Goal: Task Accomplishment & Management: Complete application form

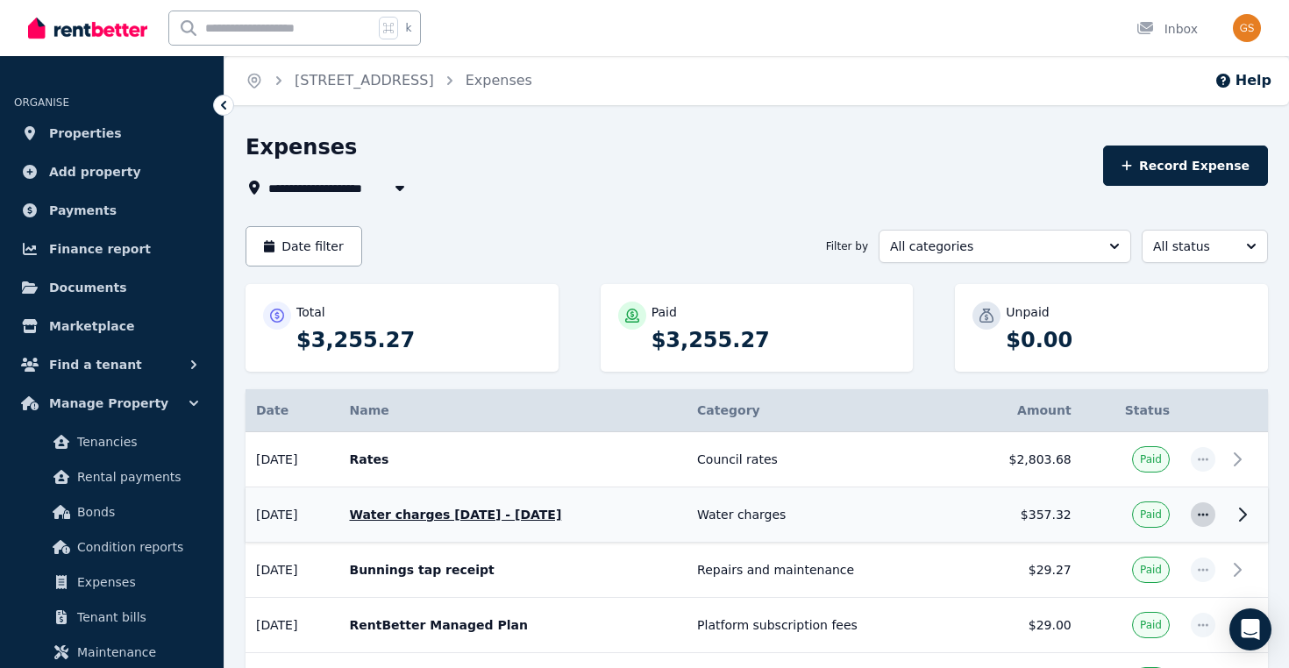
click at [1207, 519] on icon "button" at bounding box center [1203, 514] width 14 height 12
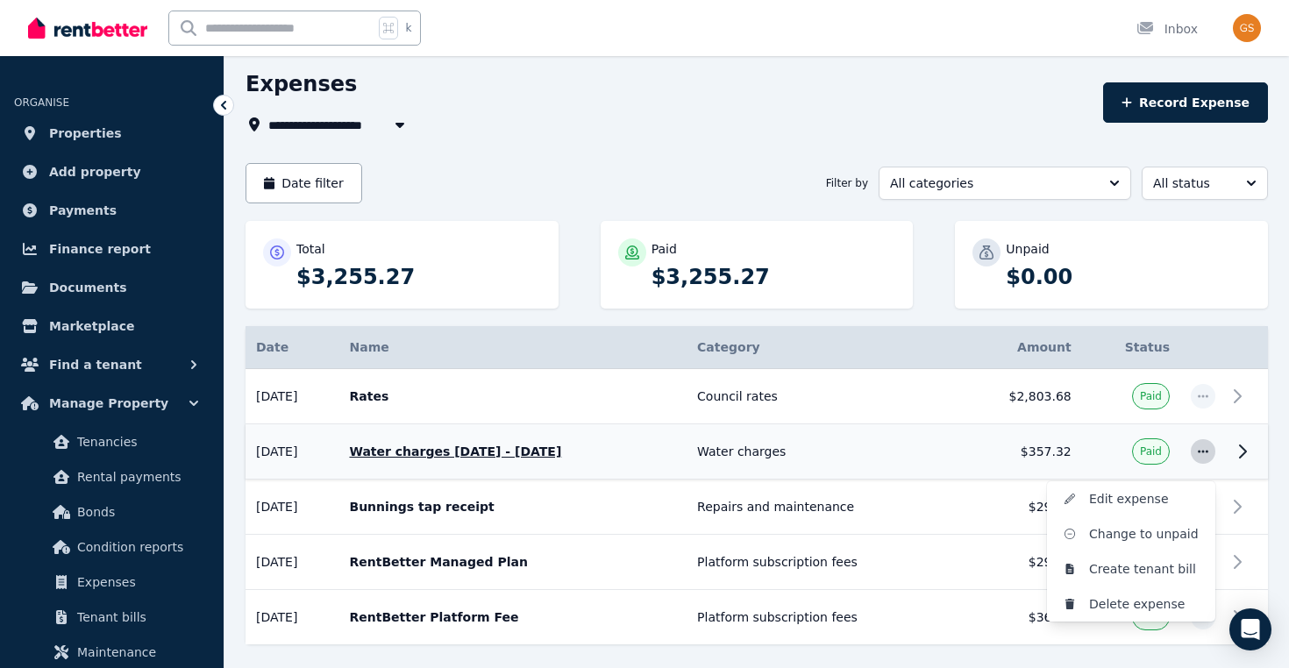
scroll to position [81, 0]
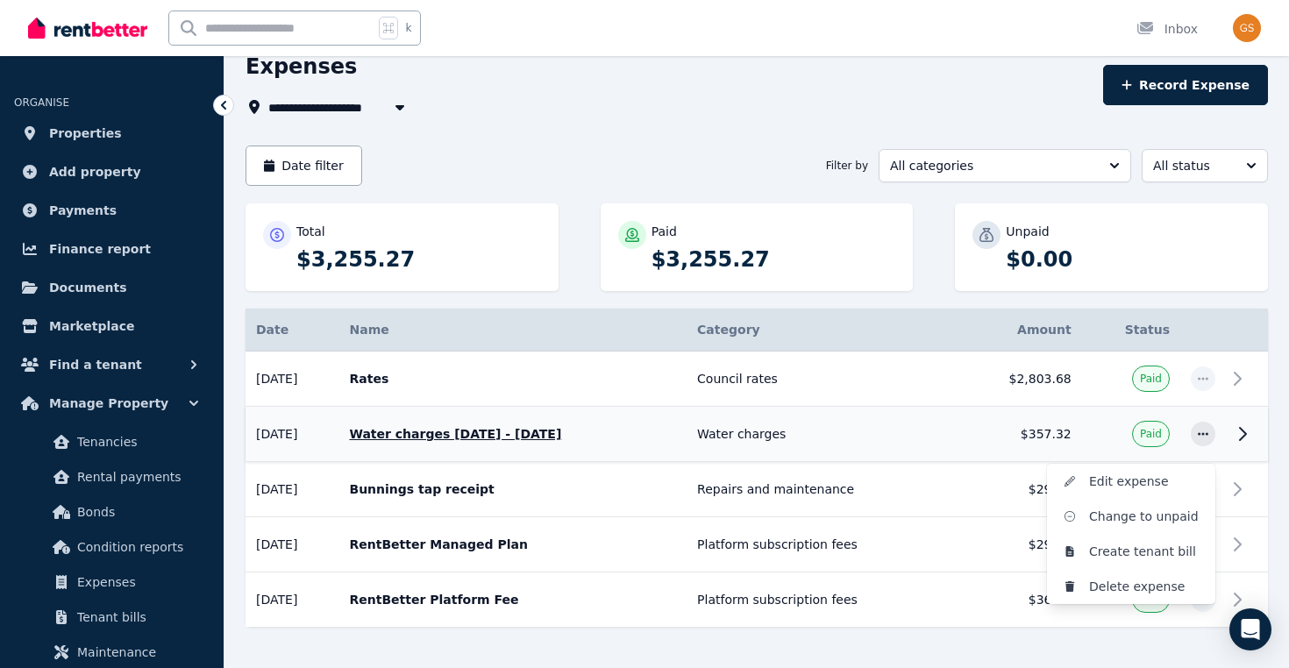
click at [1244, 431] on icon at bounding box center [1243, 434] width 6 height 12
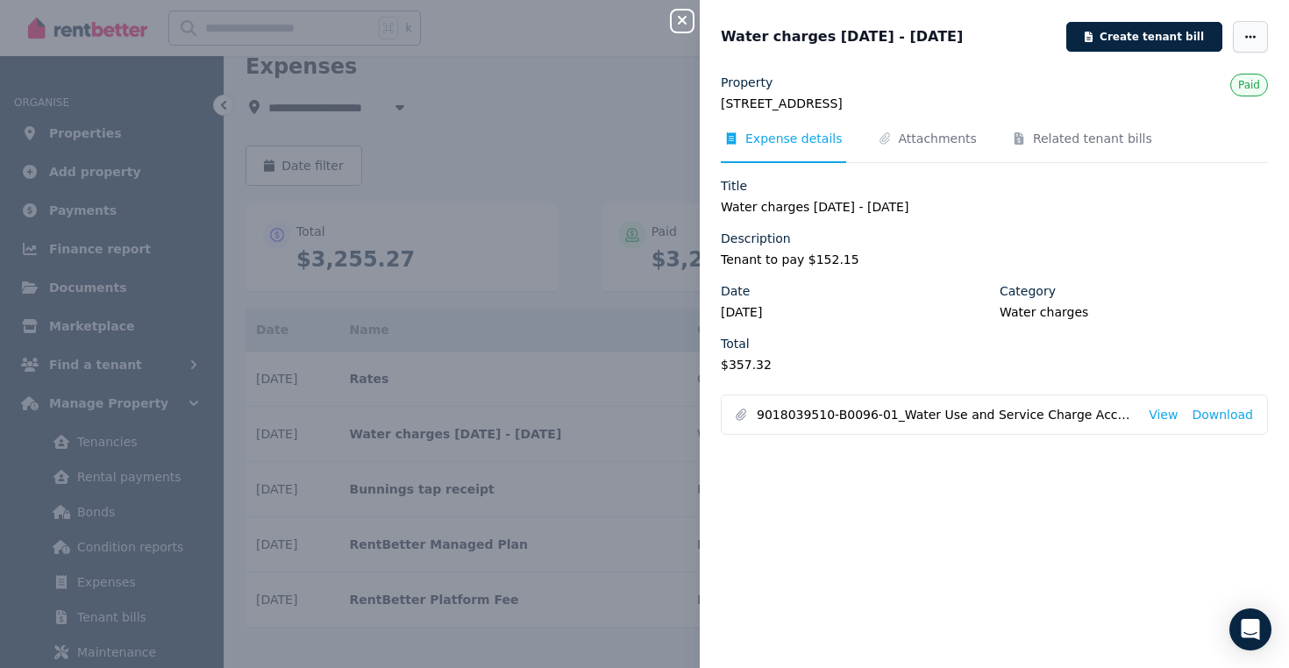
click at [1255, 41] on icon "button" at bounding box center [1250, 37] width 14 height 12
click at [1157, 329] on div "Date [DATE] Category Water charges Total $357.32" at bounding box center [994, 334] width 547 height 105
click at [1063, 141] on span "Related tenant bills" at bounding box center [1092, 139] width 119 height 18
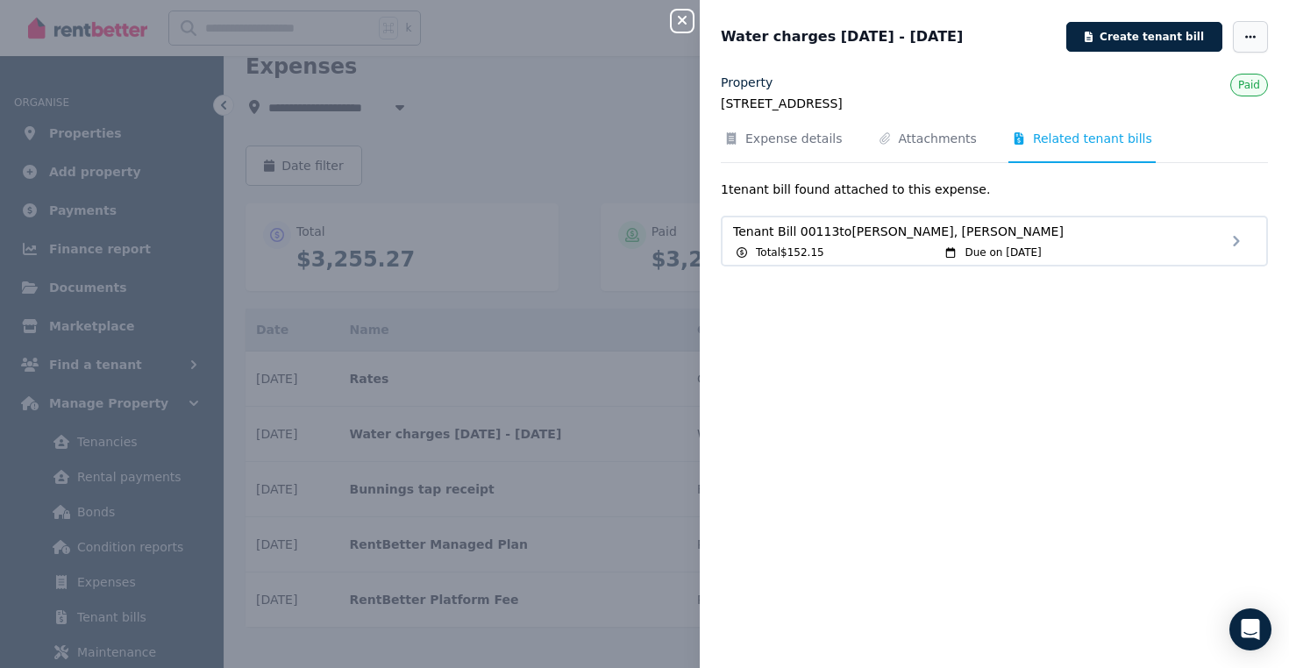
click at [1257, 34] on span "button" at bounding box center [1250, 37] width 35 height 32
click at [1077, 357] on div "Property [STREET_ADDRESS][PERSON_NAME] Paid Expense details Attachments Related…" at bounding box center [994, 360] width 589 height 573
click at [1019, 246] on span "Due on [DATE]" at bounding box center [1002, 252] width 76 height 14
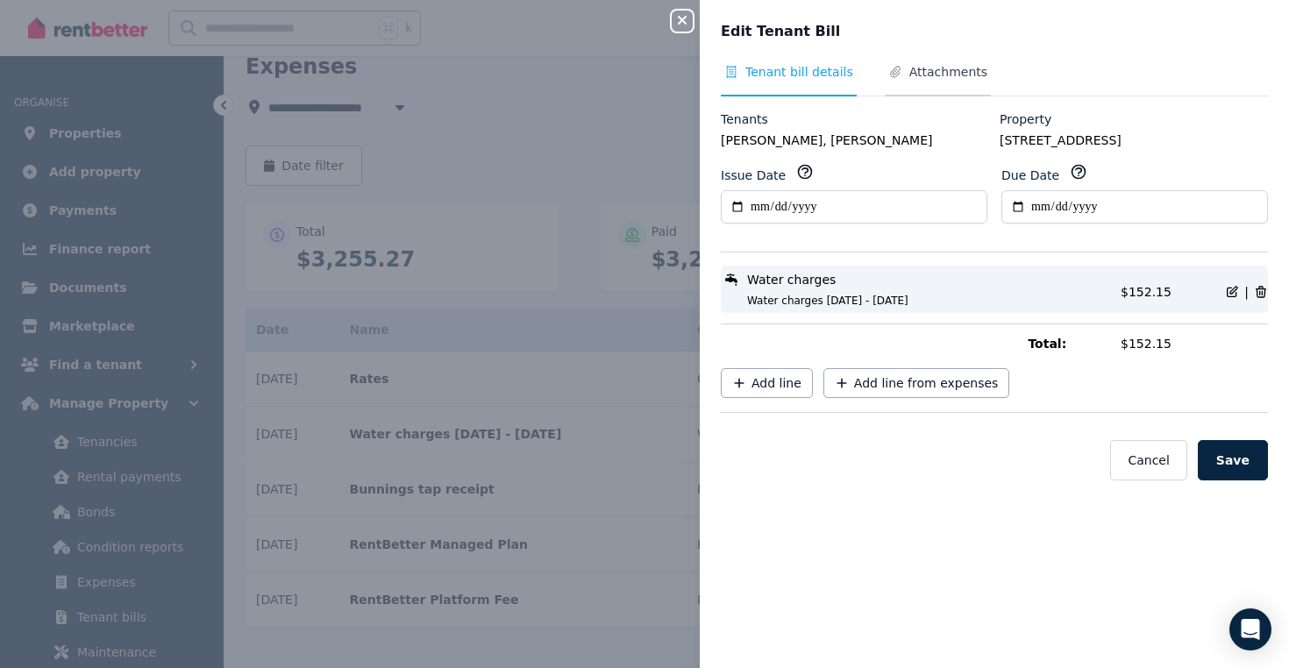
click at [909, 68] on span "Attachments" at bounding box center [948, 72] width 78 height 18
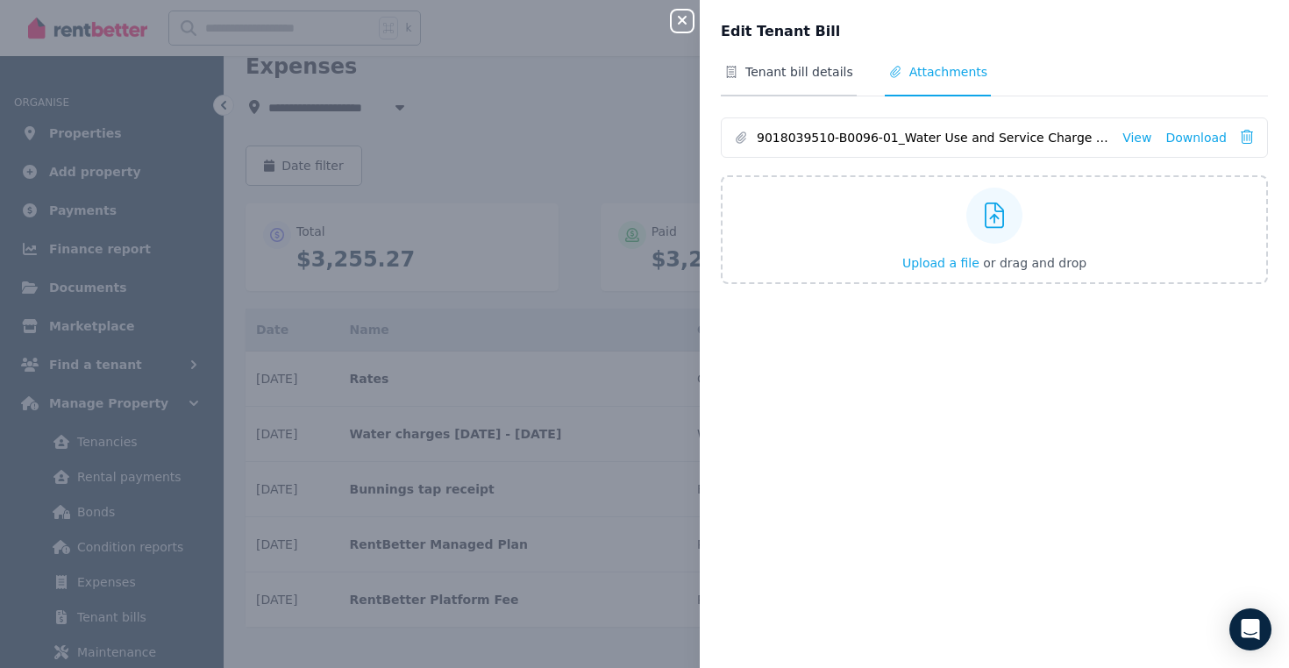
click at [803, 66] on span "Tenant bill details" at bounding box center [799, 72] width 108 height 18
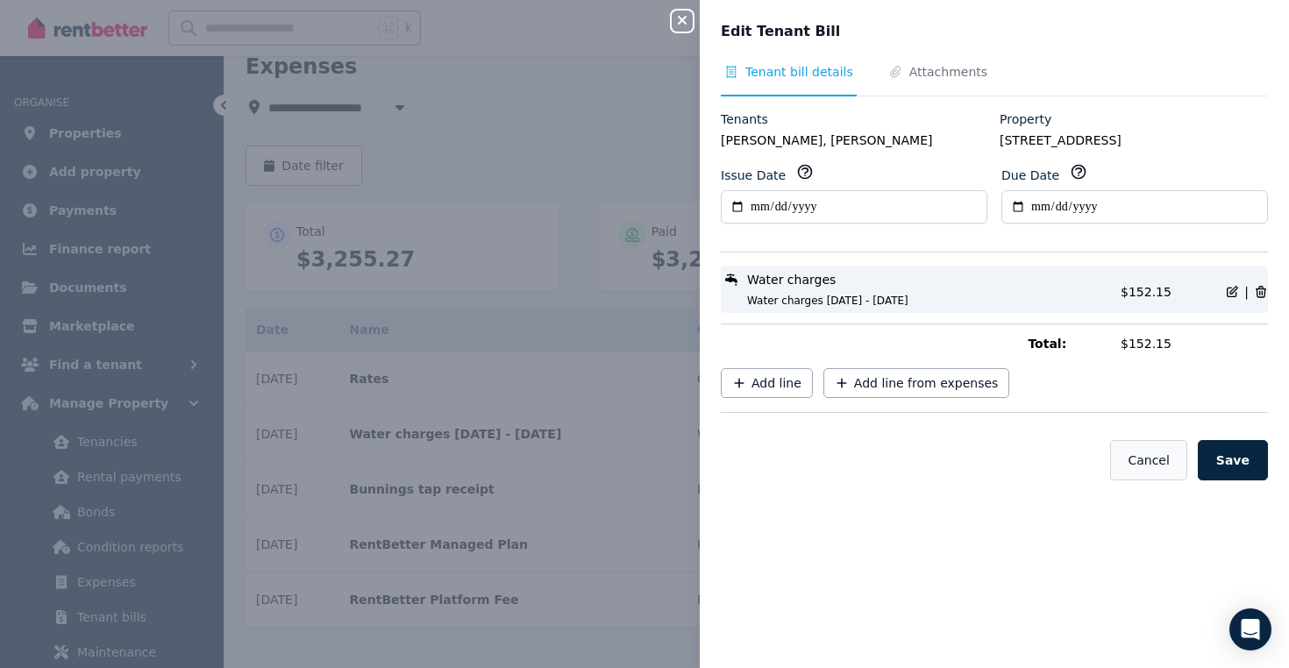
click at [1158, 458] on button "Cancel" at bounding box center [1148, 460] width 76 height 40
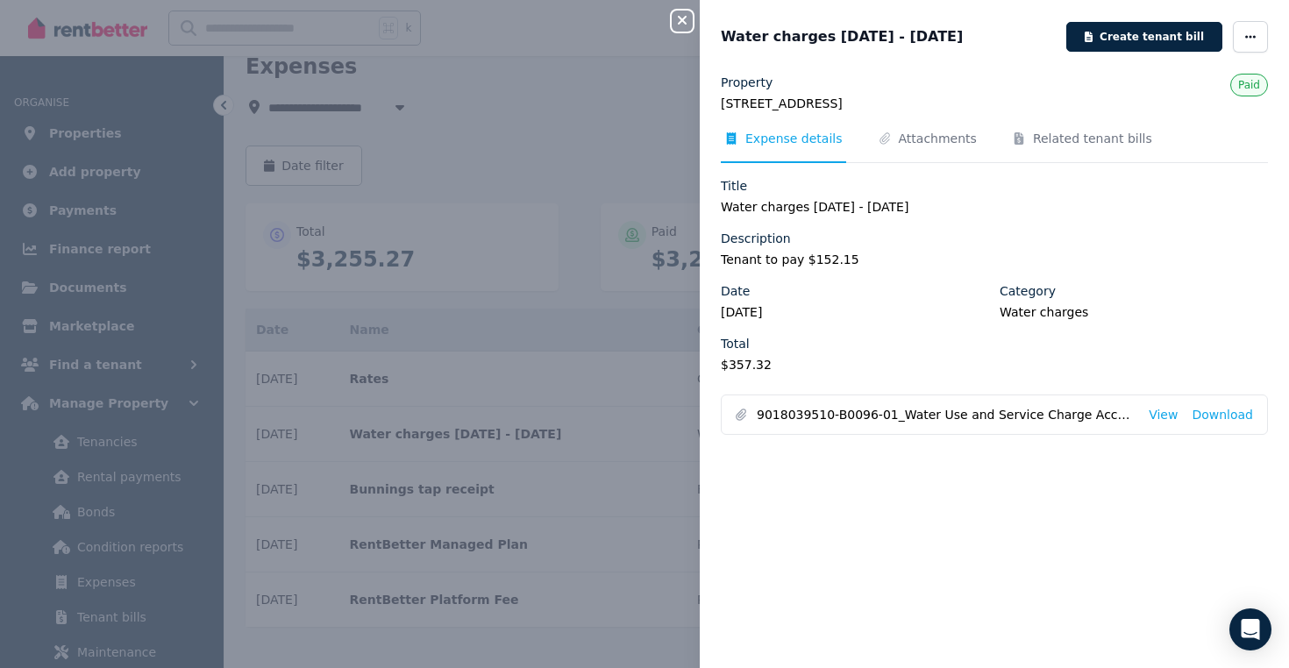
click at [694, 32] on div "Close panel Water charges [DATE] - [DATE] Create tenant bill Property [STREET_A…" at bounding box center [644, 334] width 1289 height 668
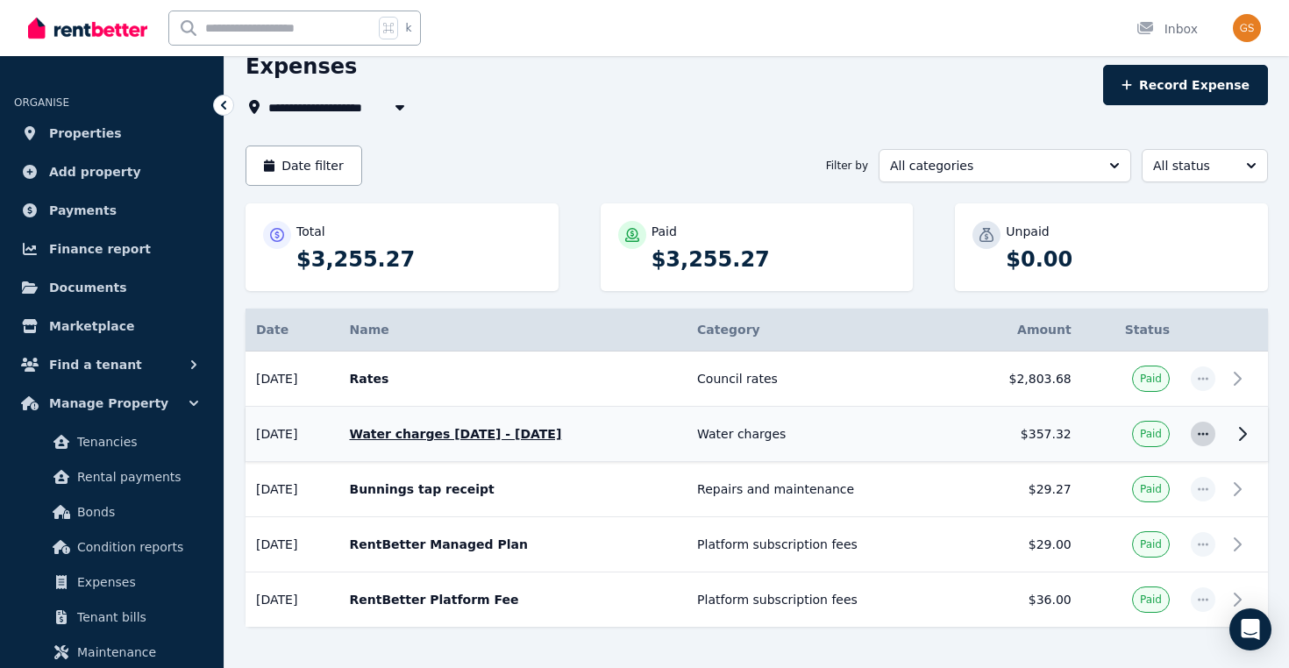
click at [1198, 434] on icon "button" at bounding box center [1203, 433] width 11 height 3
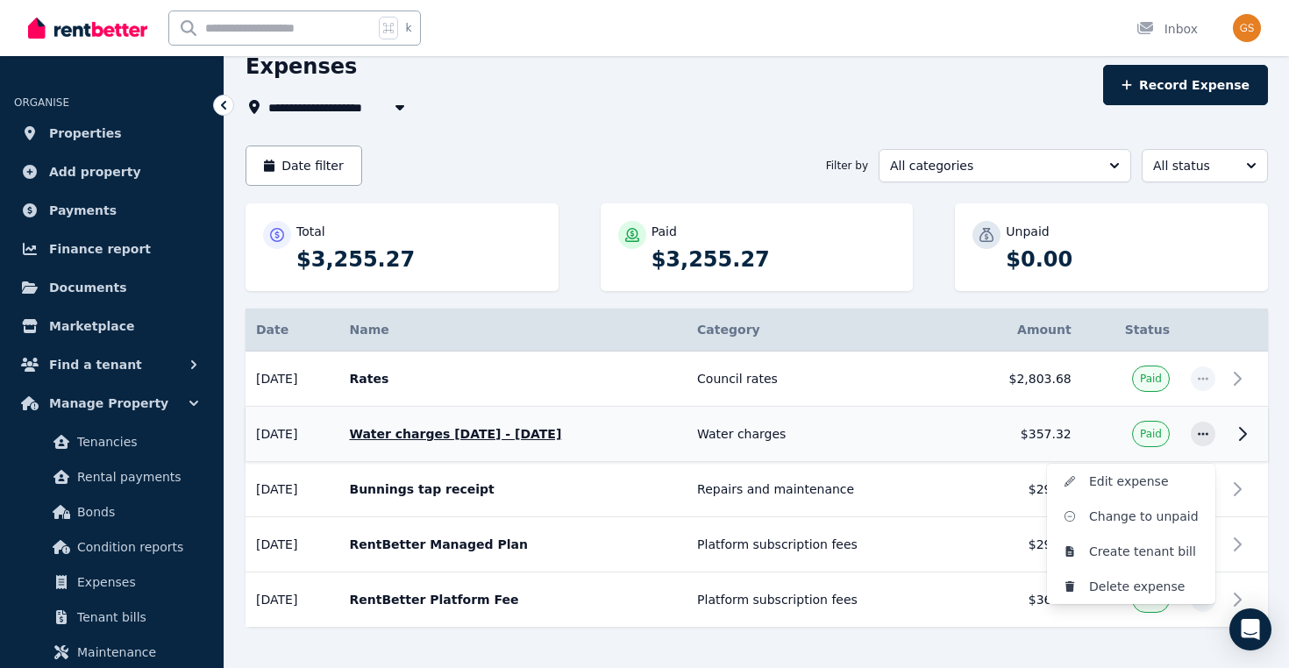
click at [1238, 426] on icon at bounding box center [1242, 433] width 21 height 21
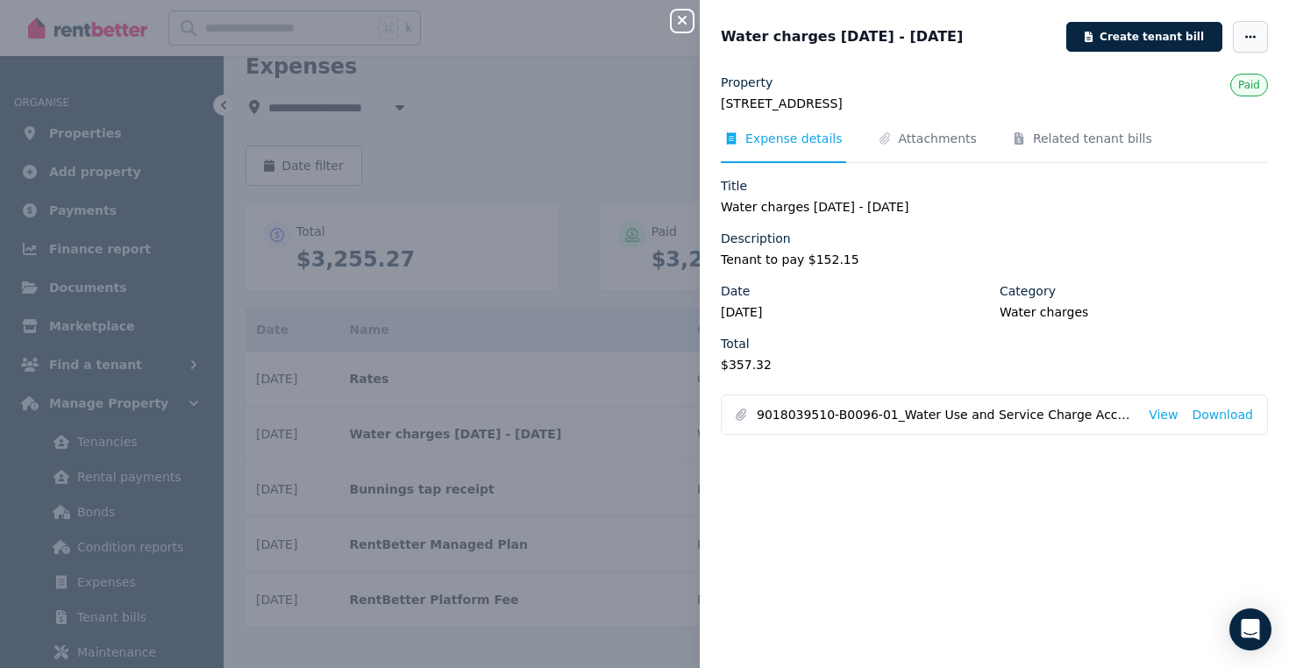
click at [1249, 34] on icon "button" at bounding box center [1250, 37] width 14 height 12
click at [1221, 272] on div "Title Water charges [DATE] - [DATE] Description Tenant to pay $152.15 Date [DAT…" at bounding box center [994, 282] width 547 height 210
click at [679, 32] on div "Close panel Water charges [DATE] - [DATE] Create tenant bill Property [STREET_A…" at bounding box center [644, 334] width 1289 height 668
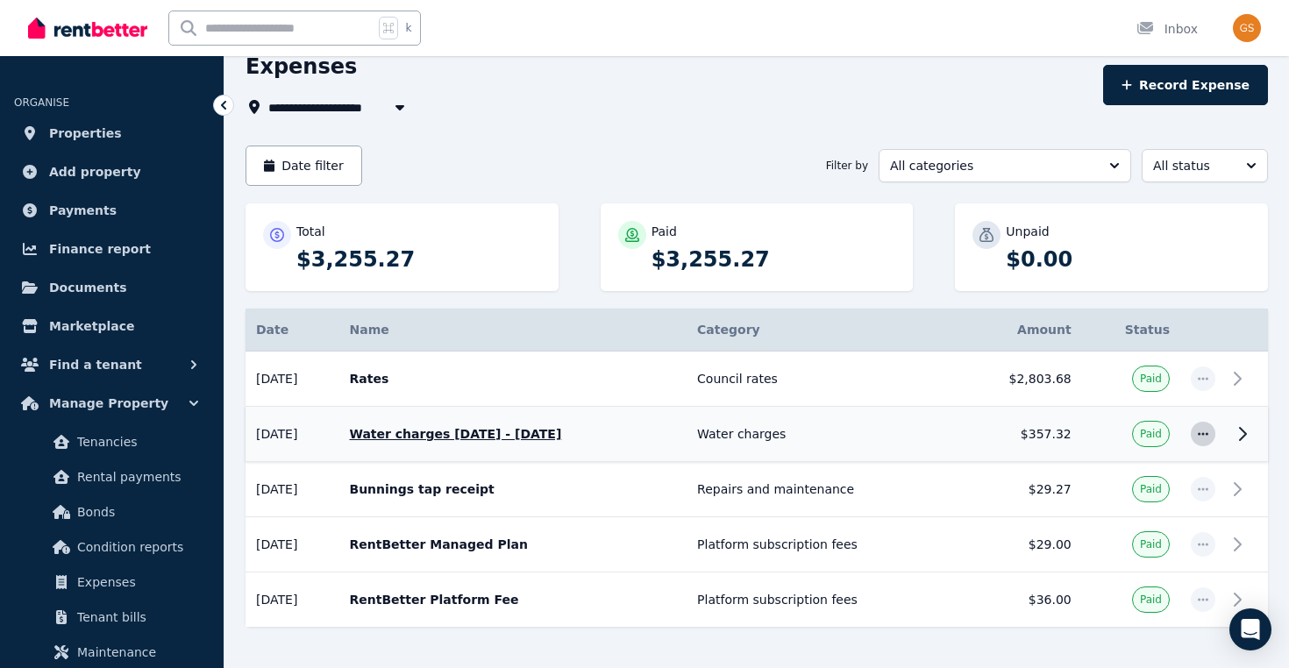
click at [1204, 436] on icon "button" at bounding box center [1203, 434] width 14 height 12
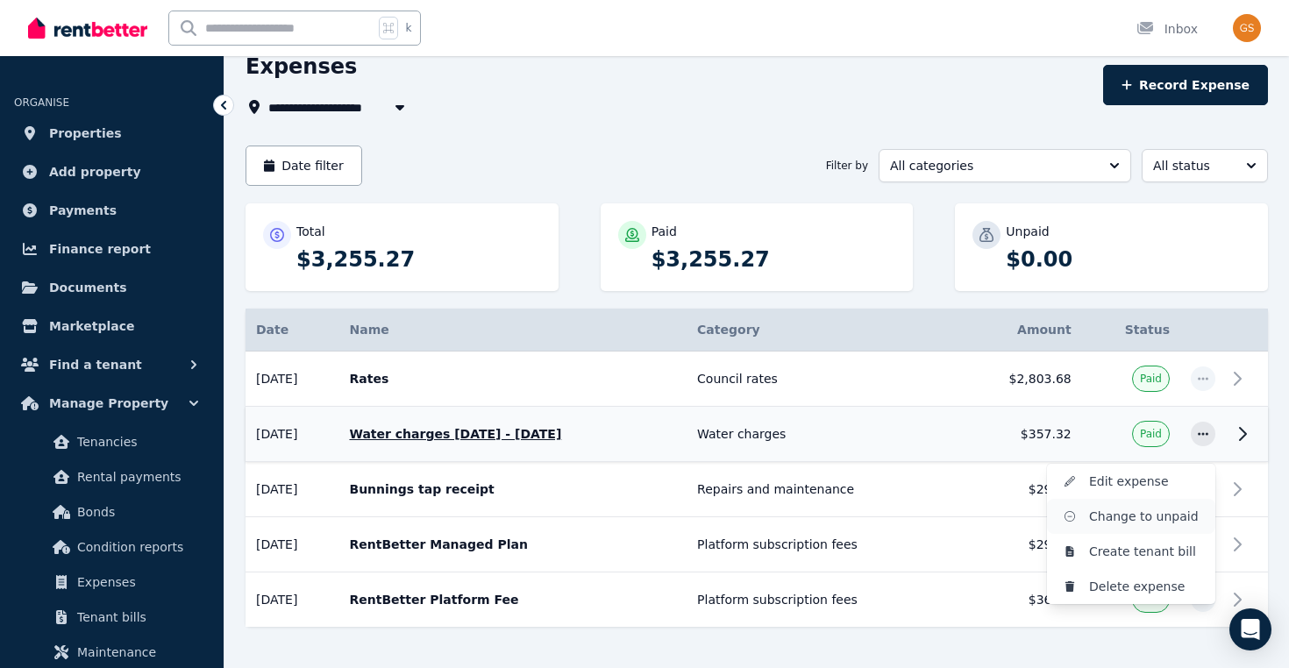
click at [1147, 516] on span "Change to unpaid" at bounding box center [1145, 516] width 112 height 21
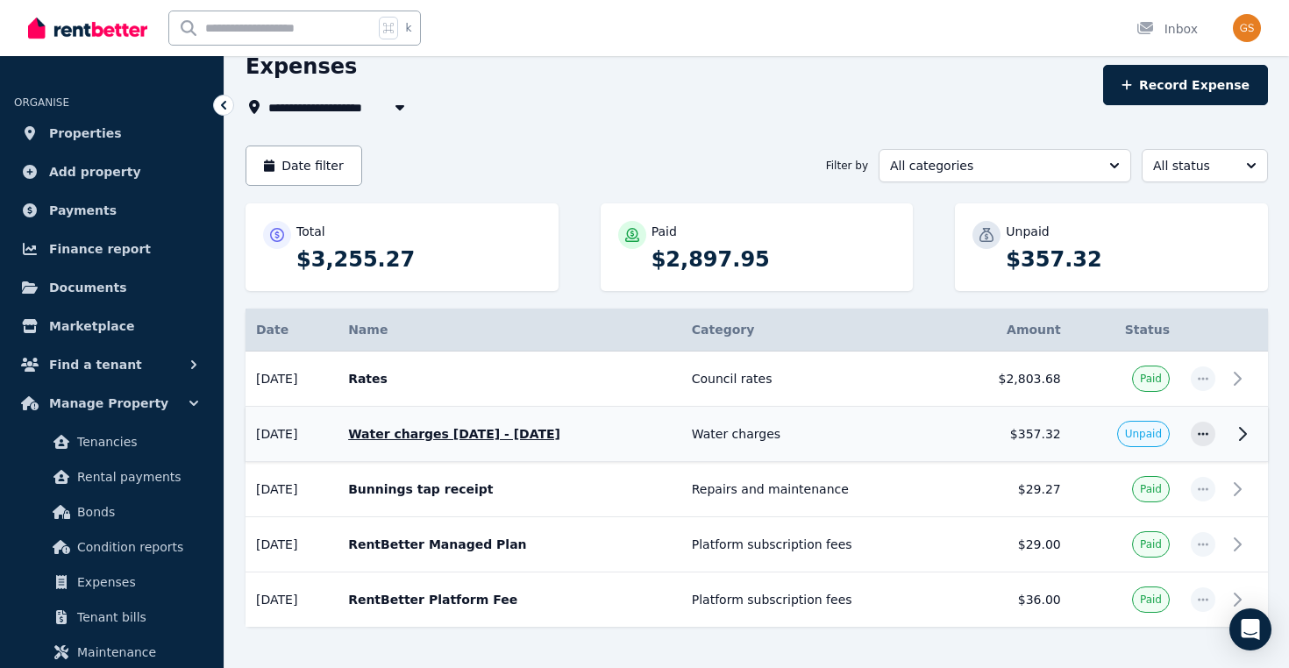
click at [1245, 432] on icon at bounding box center [1242, 433] width 21 height 21
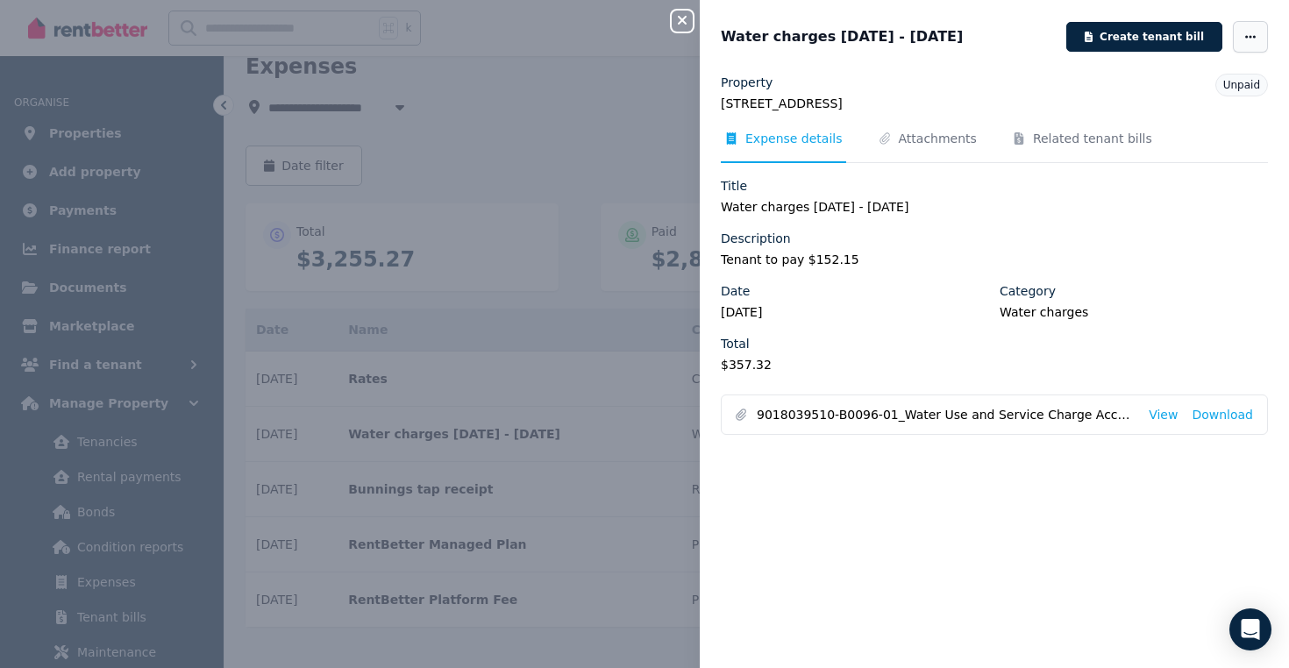
click at [1238, 36] on span "button" at bounding box center [1250, 37] width 35 height 32
click at [1179, 250] on div "Description Tenant to pay $152.15" at bounding box center [994, 249] width 547 height 39
click at [1109, 135] on span "Related tenant bills" at bounding box center [1092, 139] width 119 height 18
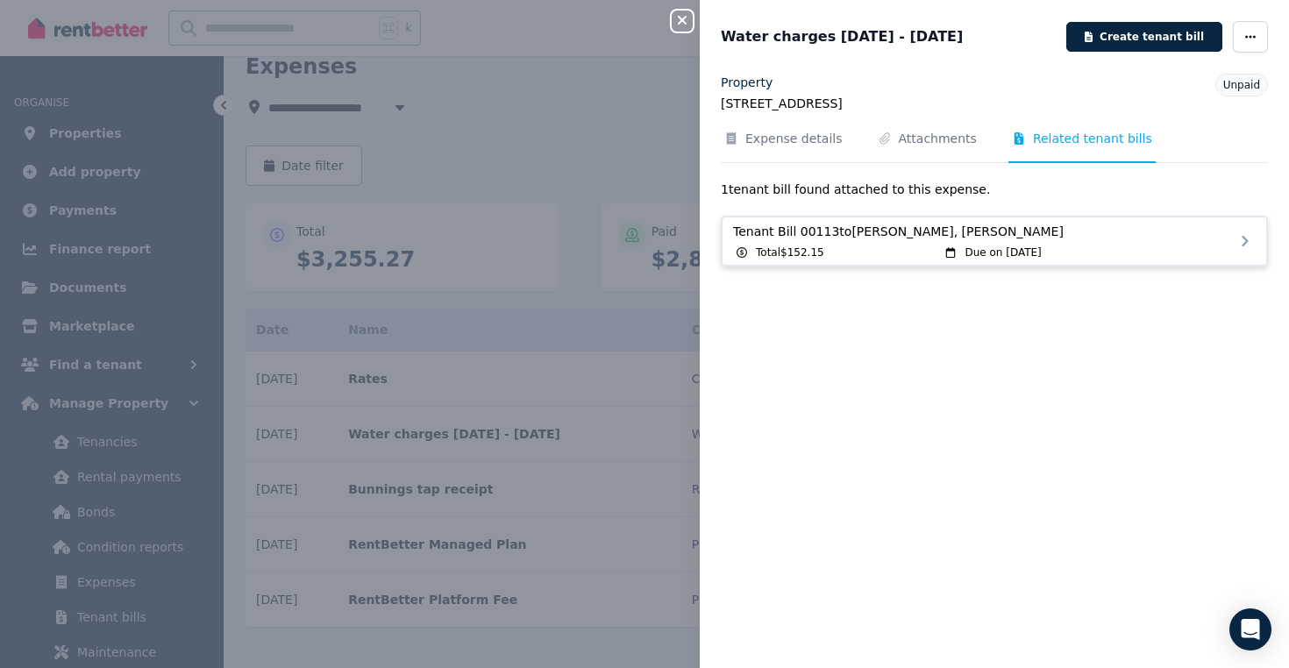
click at [1172, 226] on span "Tenant Bill 00113 to [PERSON_NAME], [PERSON_NAME]" at bounding box center [994, 232] width 523 height 18
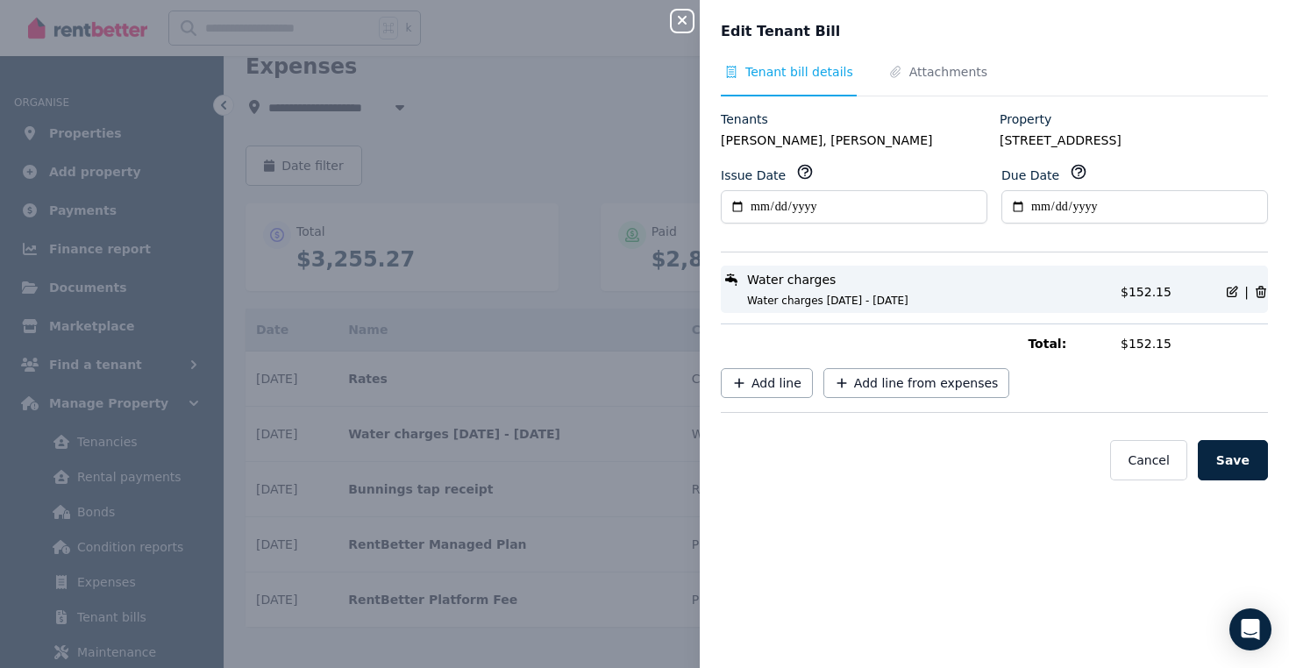
click at [675, 27] on icon "button" at bounding box center [682, 20] width 21 height 14
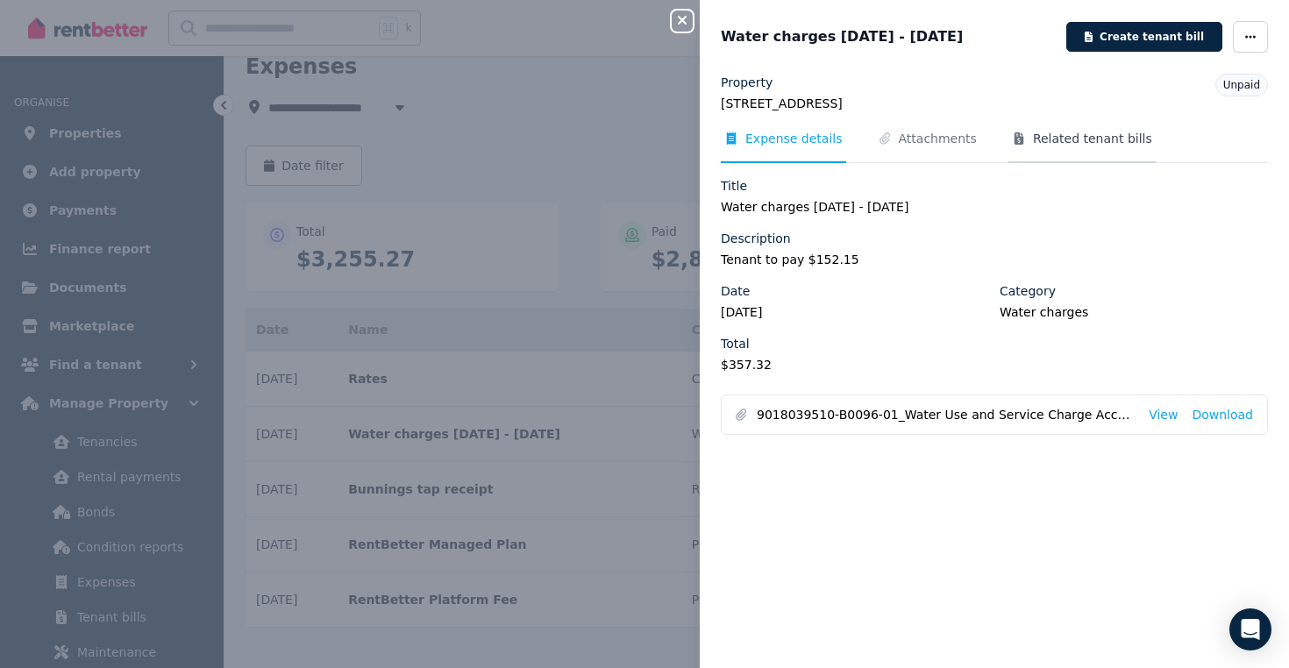
click at [1117, 132] on span "Related tenant bills" at bounding box center [1092, 139] width 119 height 18
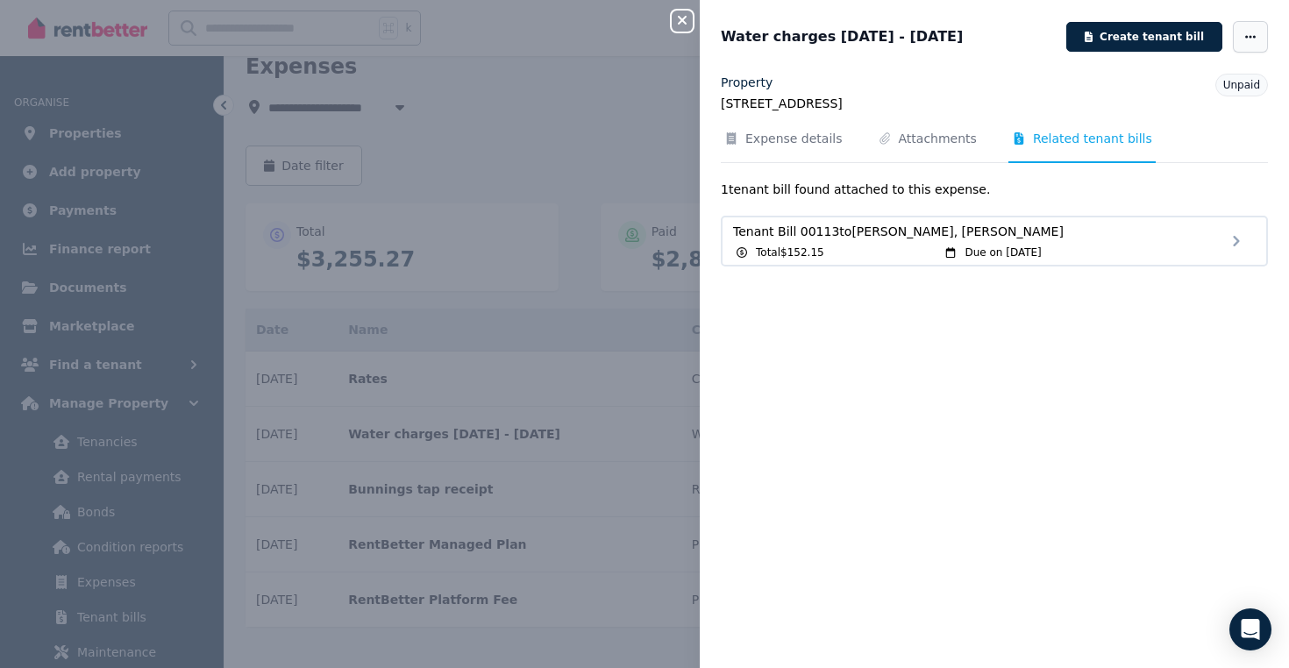
click at [1254, 43] on span "button" at bounding box center [1250, 37] width 35 height 32
click at [995, 56] on div "Water charges [DATE] - [DATE] Create tenant bill Edit Delete expense [PERSON_NA…" at bounding box center [994, 334] width 589 height 668
click at [1033, 244] on div "Tenant Bill 00113 to [PERSON_NAME], [PERSON_NAME] mangwayanas Total $152.15 Due…" at bounding box center [994, 241] width 523 height 37
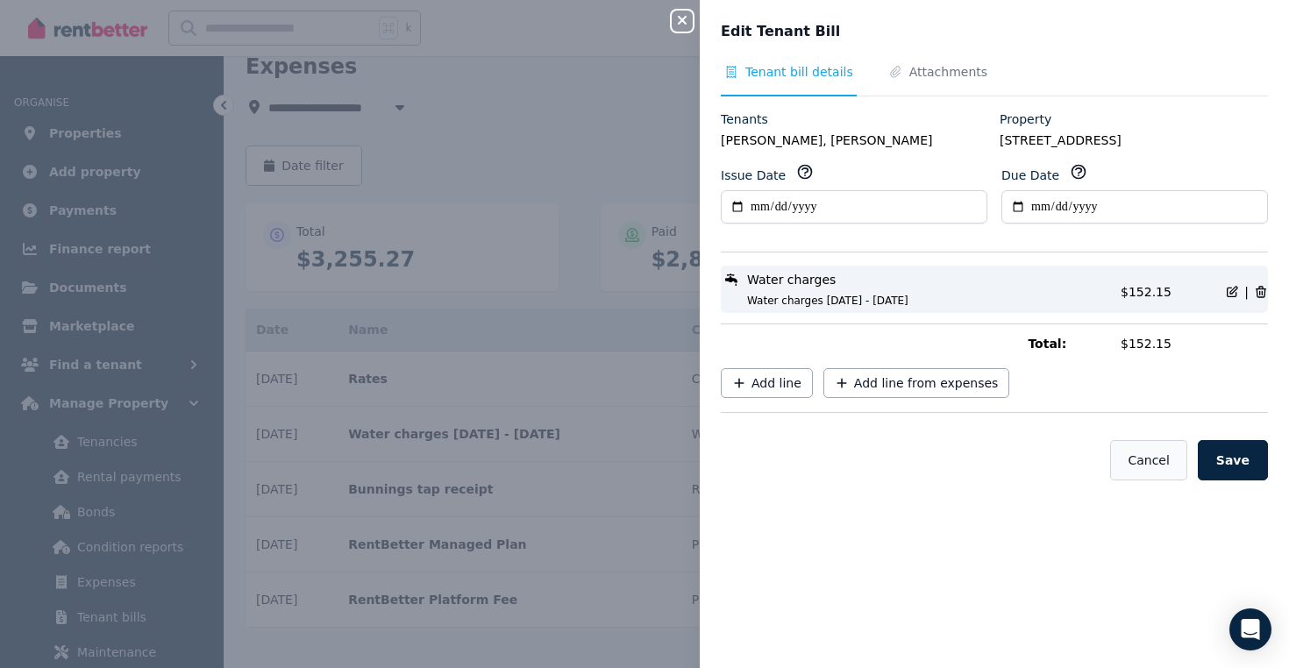
click at [1163, 468] on button "Cancel" at bounding box center [1148, 460] width 76 height 40
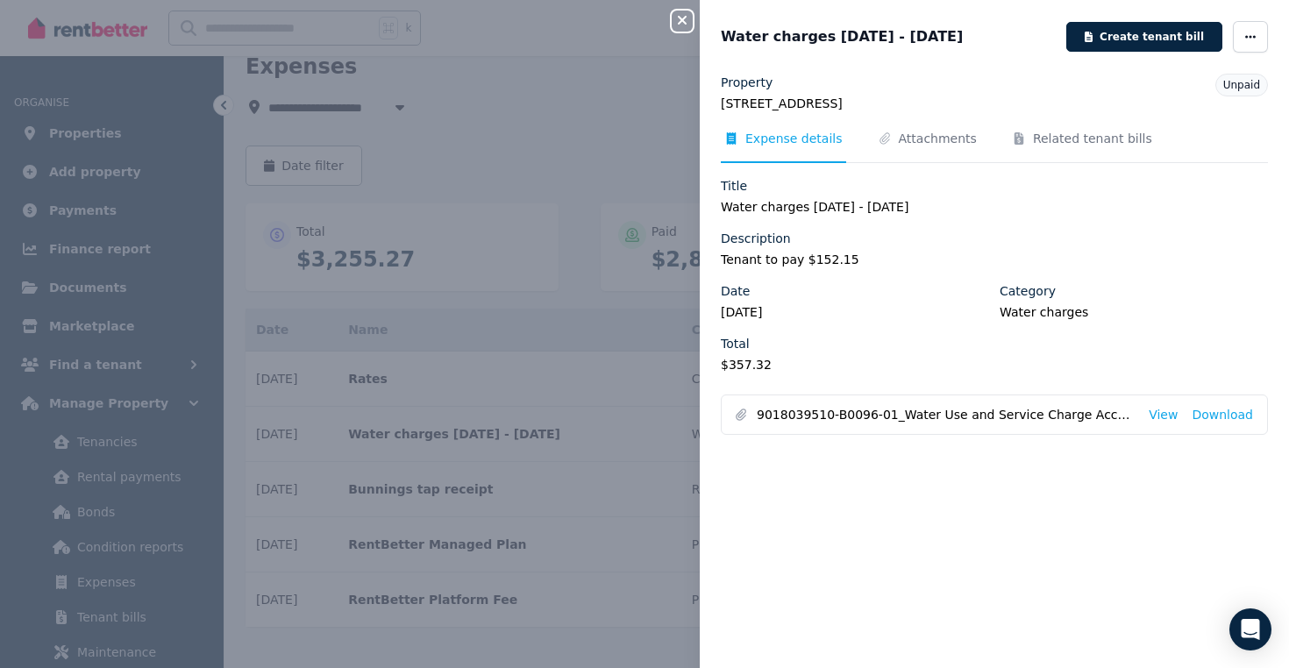
click at [681, 16] on icon "button" at bounding box center [682, 20] width 21 height 14
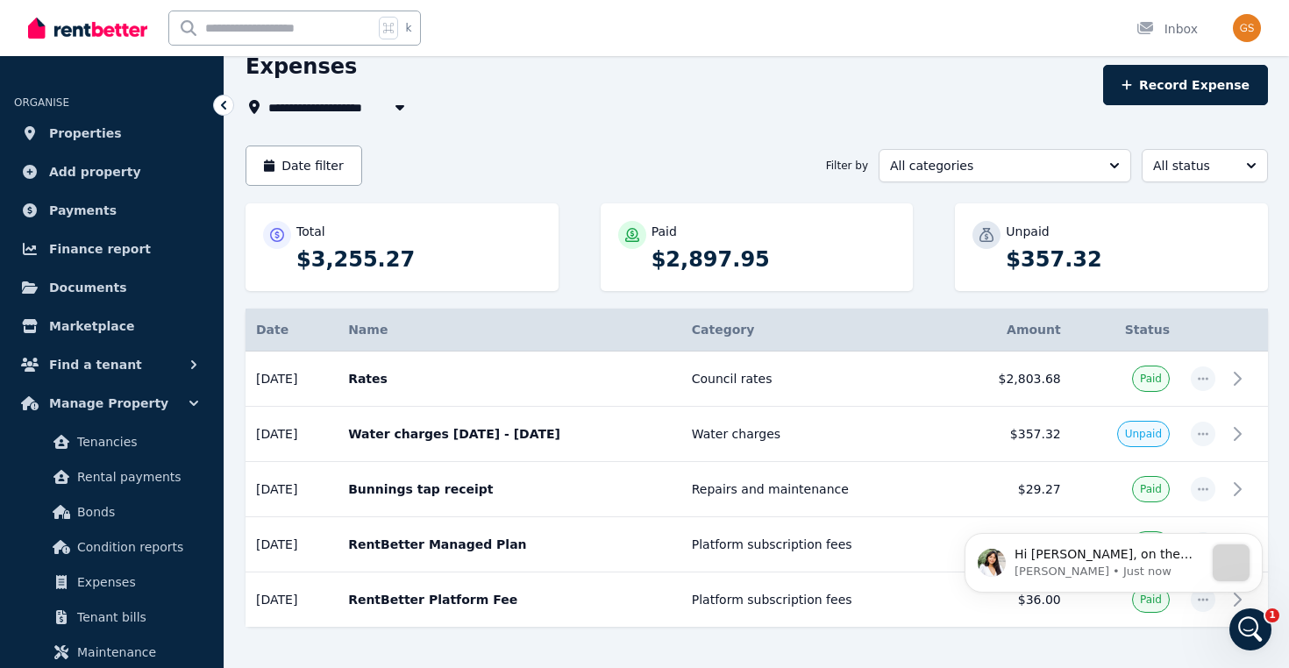
scroll to position [0, 0]
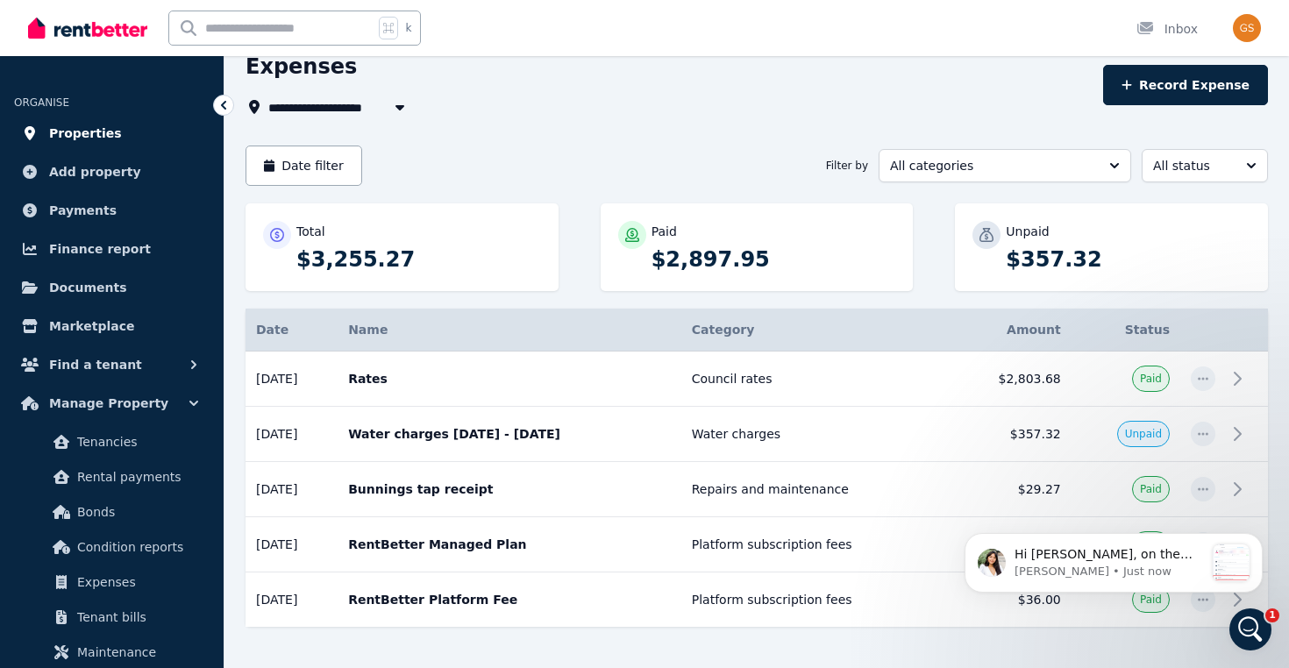
click at [113, 133] on link "Properties" at bounding box center [112, 133] width 196 height 35
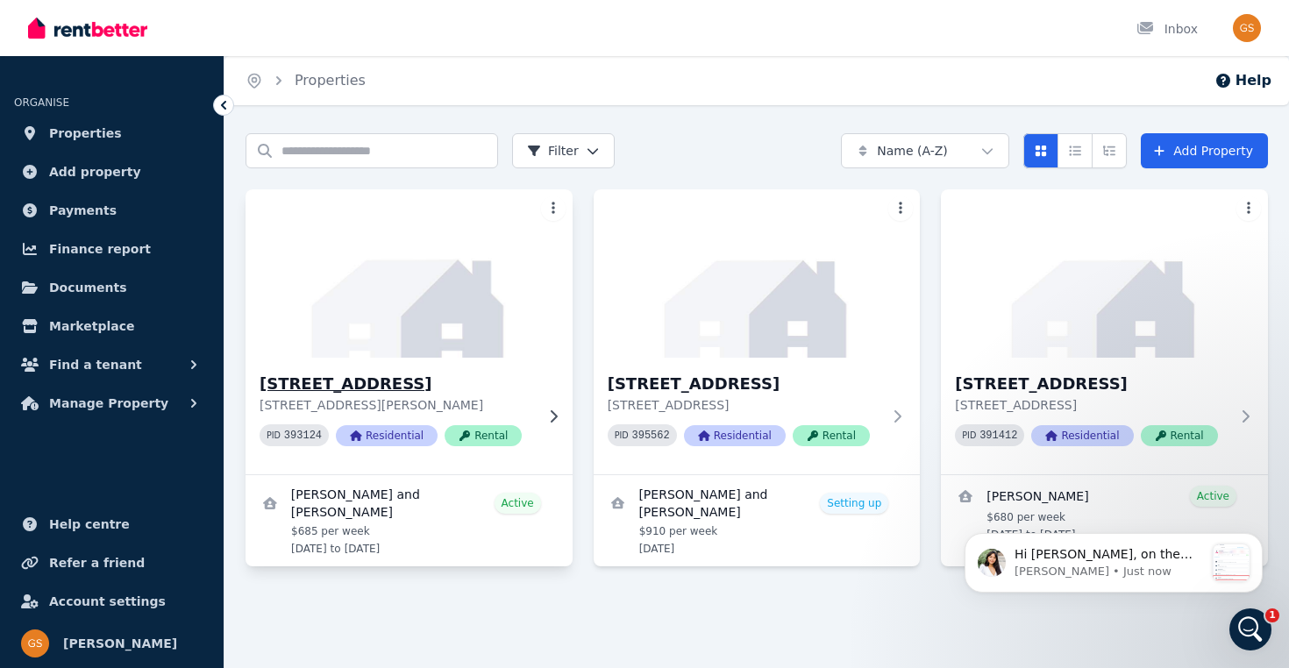
click at [508, 281] on img at bounding box center [409, 273] width 343 height 177
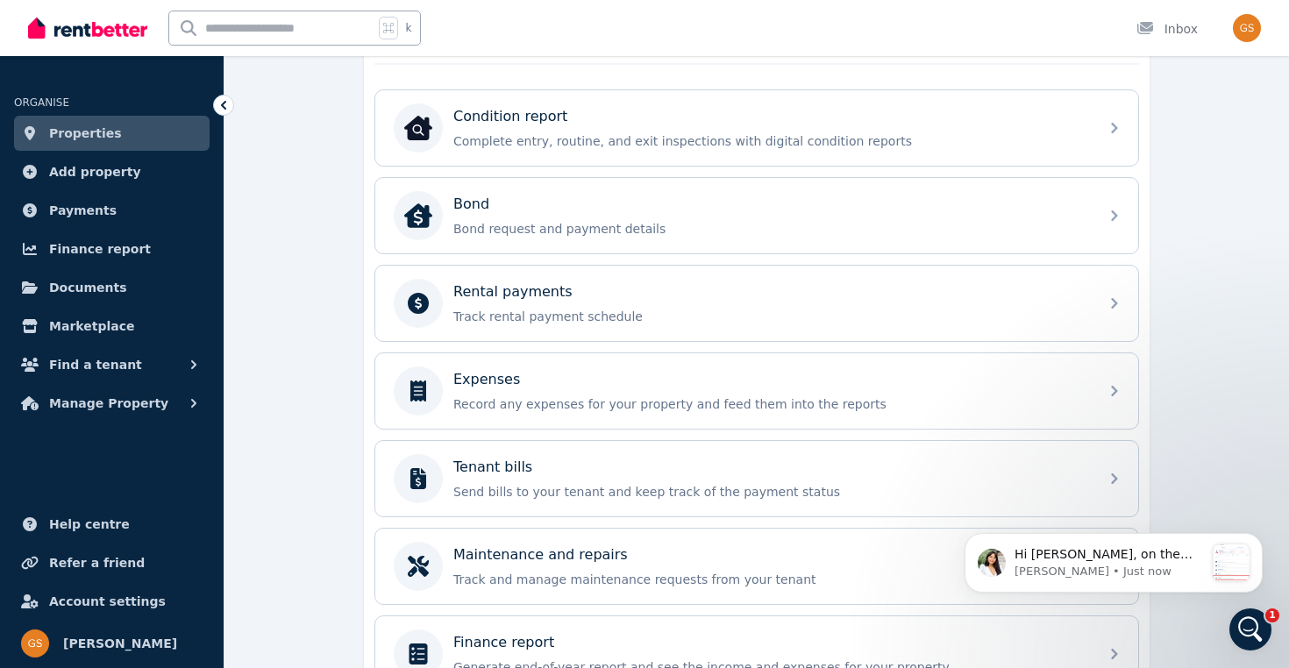
scroll to position [557, 0]
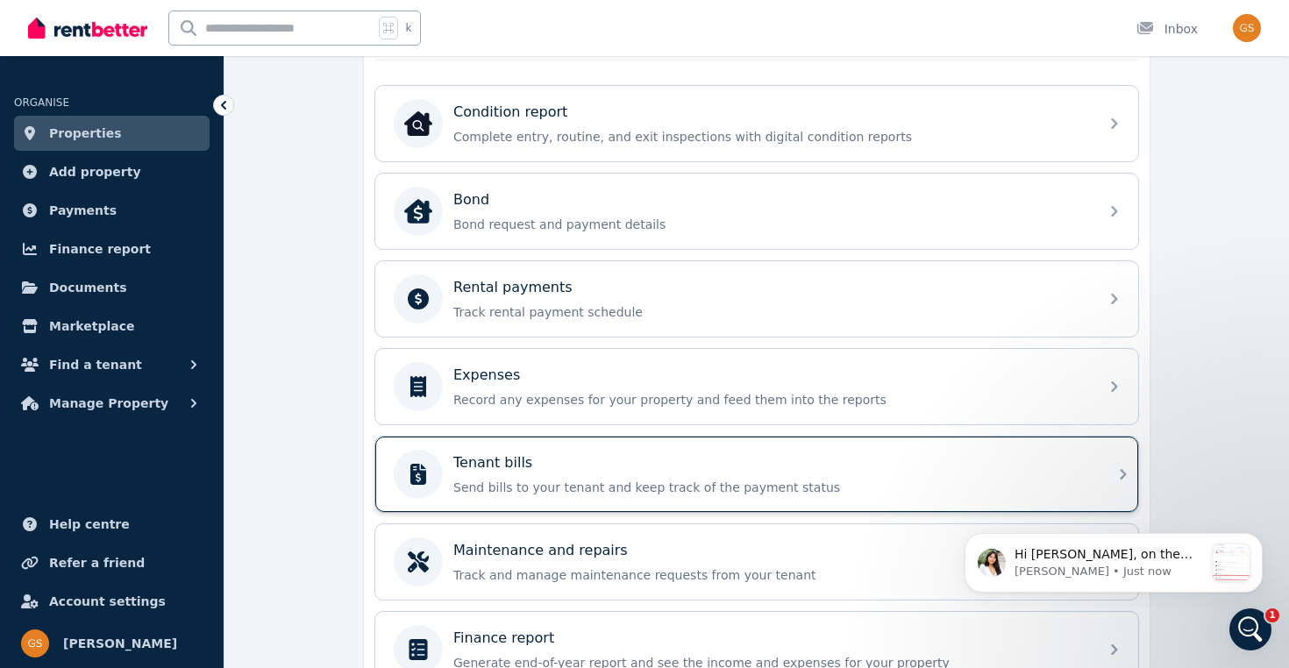
click at [798, 462] on div "Tenant bills" at bounding box center [770, 462] width 635 height 21
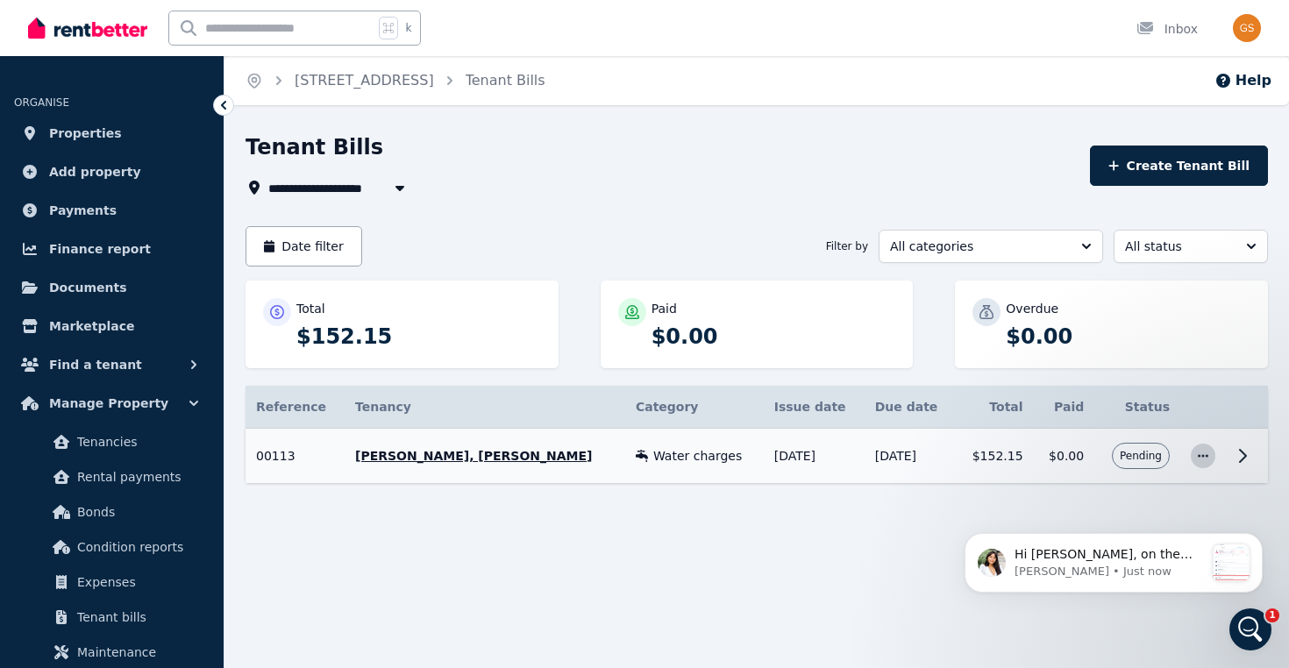
click at [1193, 454] on span "button" at bounding box center [1203, 456] width 25 height 25
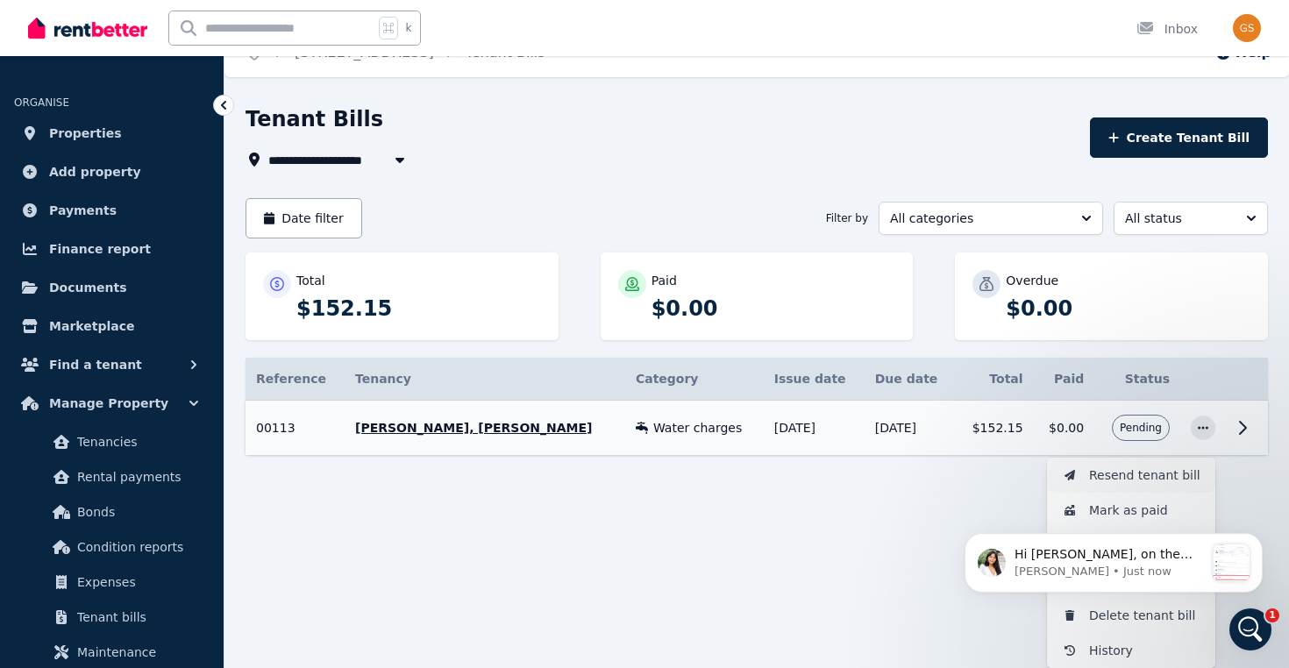
click at [1158, 472] on span "Resend tenant bill" at bounding box center [1145, 475] width 112 height 21
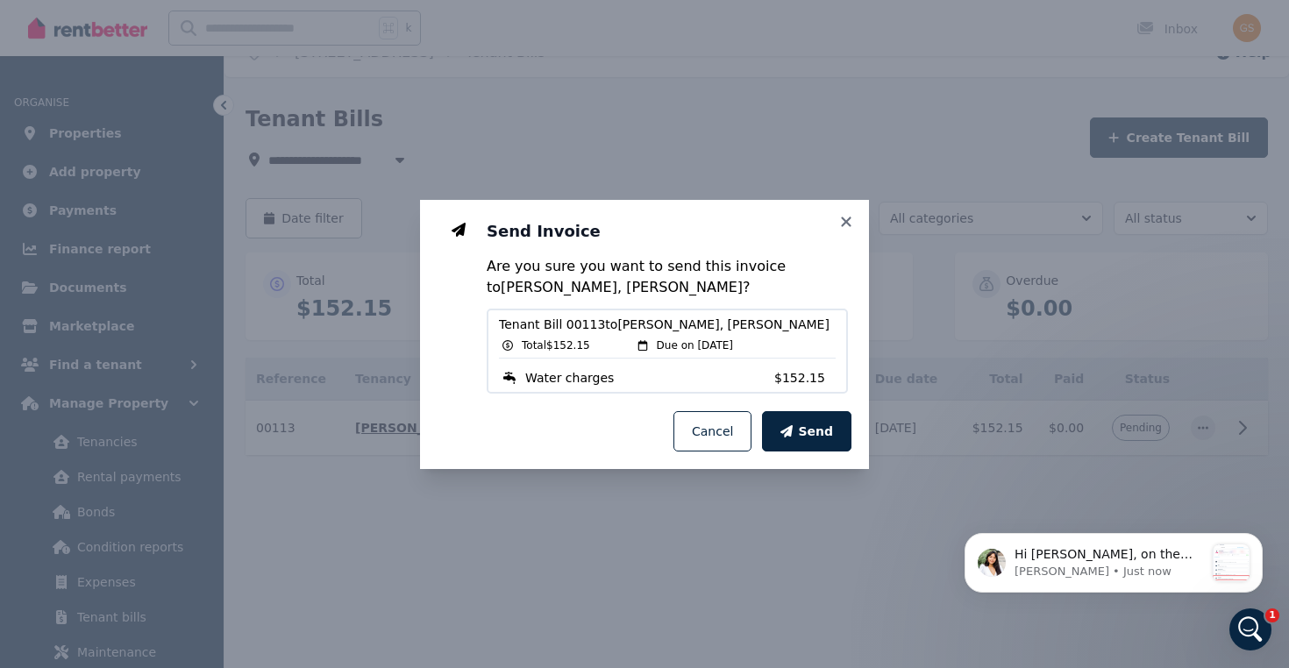
scroll to position [0, 0]
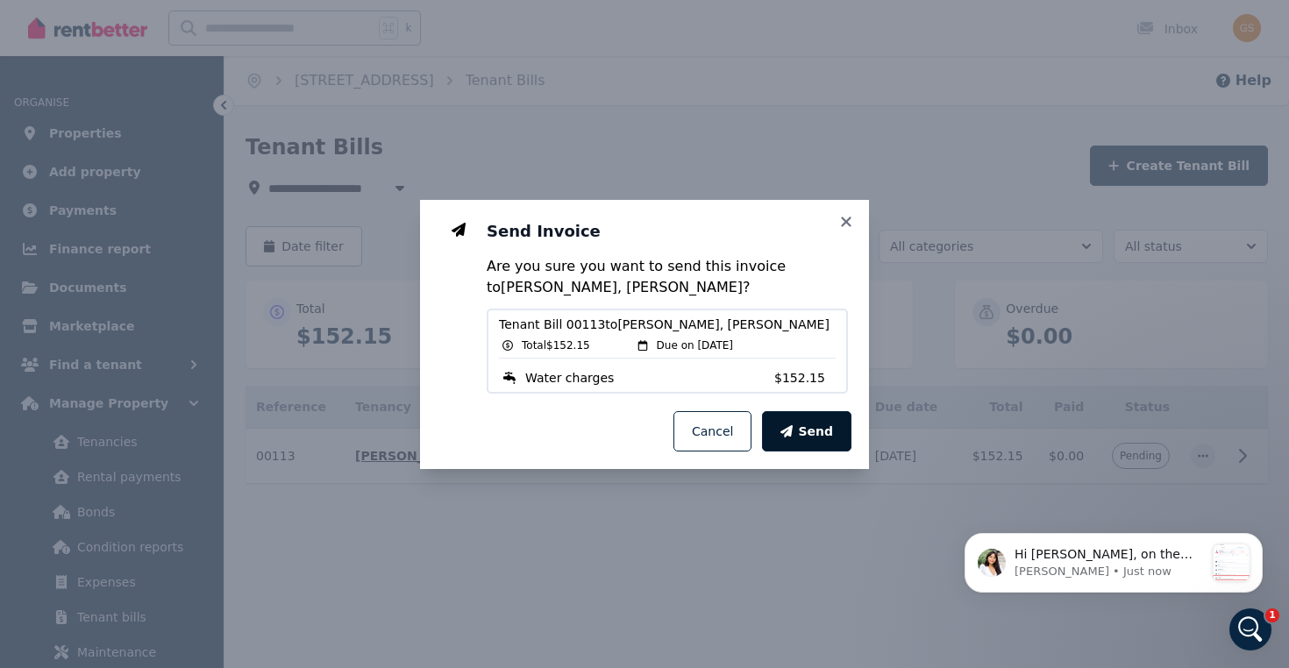
click at [825, 430] on span "Send" at bounding box center [815, 432] width 35 height 18
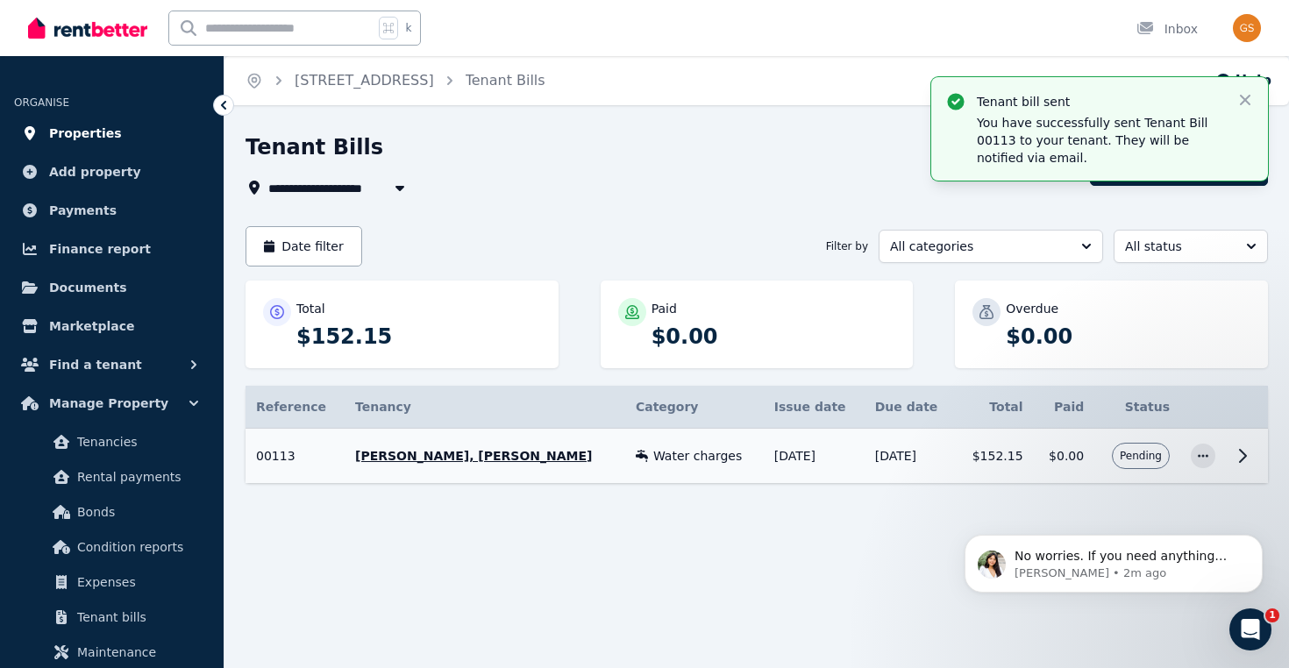
click at [131, 125] on link "Properties" at bounding box center [112, 133] width 196 height 35
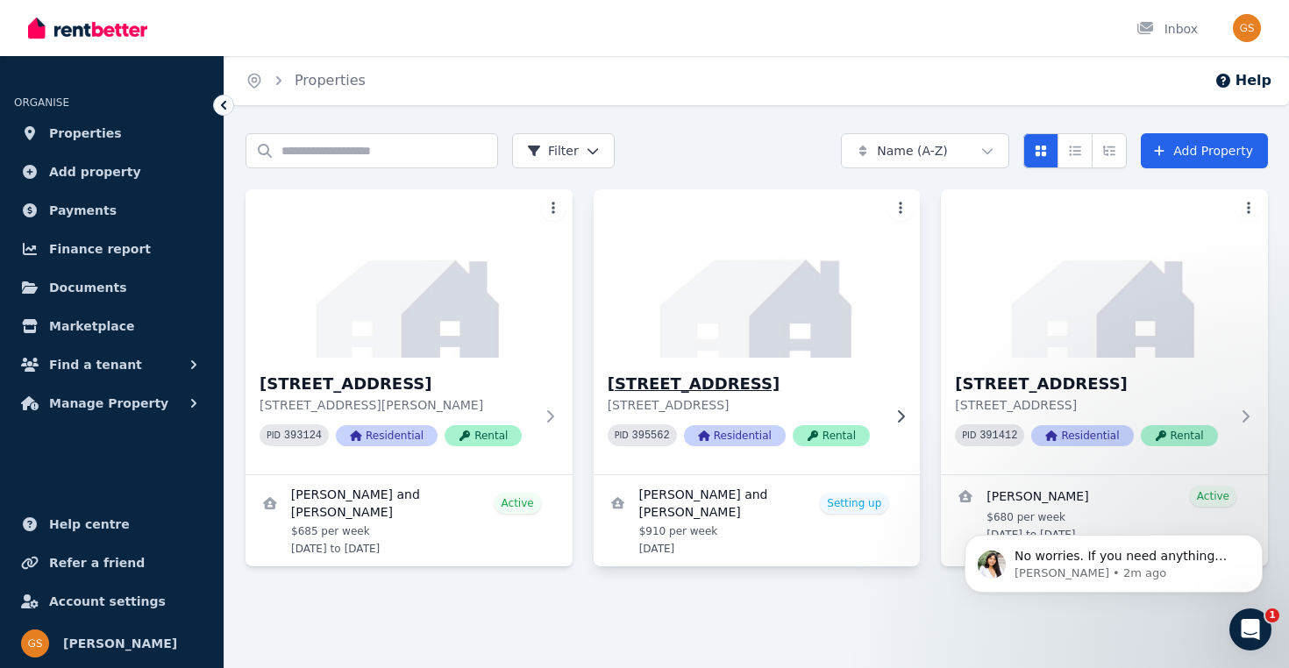
click at [862, 390] on h3 "[STREET_ADDRESS]" at bounding box center [745, 384] width 274 height 25
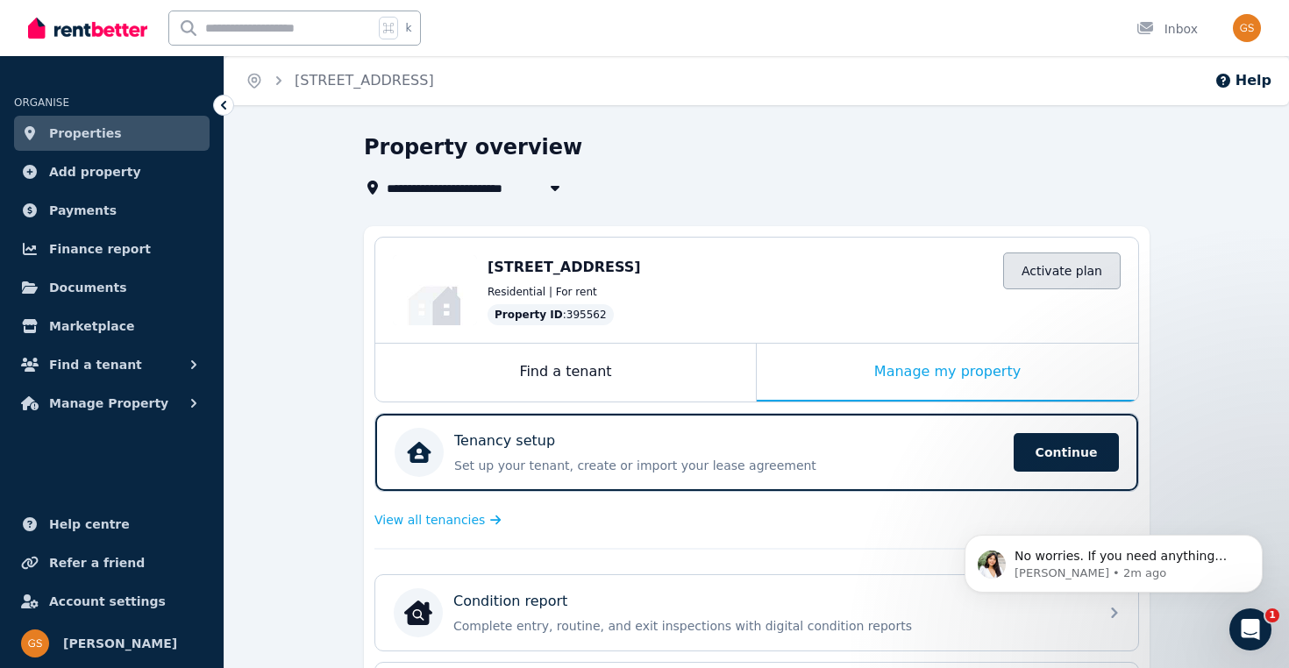
click at [1062, 274] on link "Activate plan" at bounding box center [1061, 270] width 117 height 37
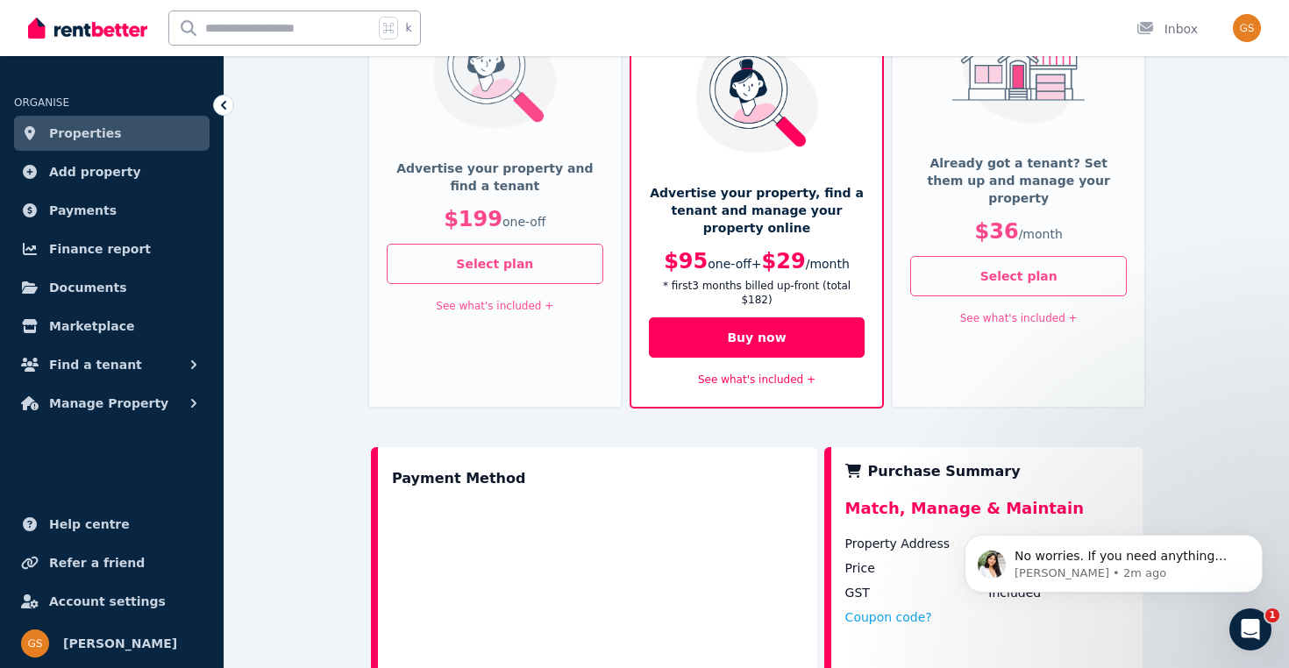
scroll to position [254, 0]
click at [1039, 188] on div "Already got a tenant? Set them up and manage your property $36 / month" at bounding box center [1018, 204] width 217 height 102
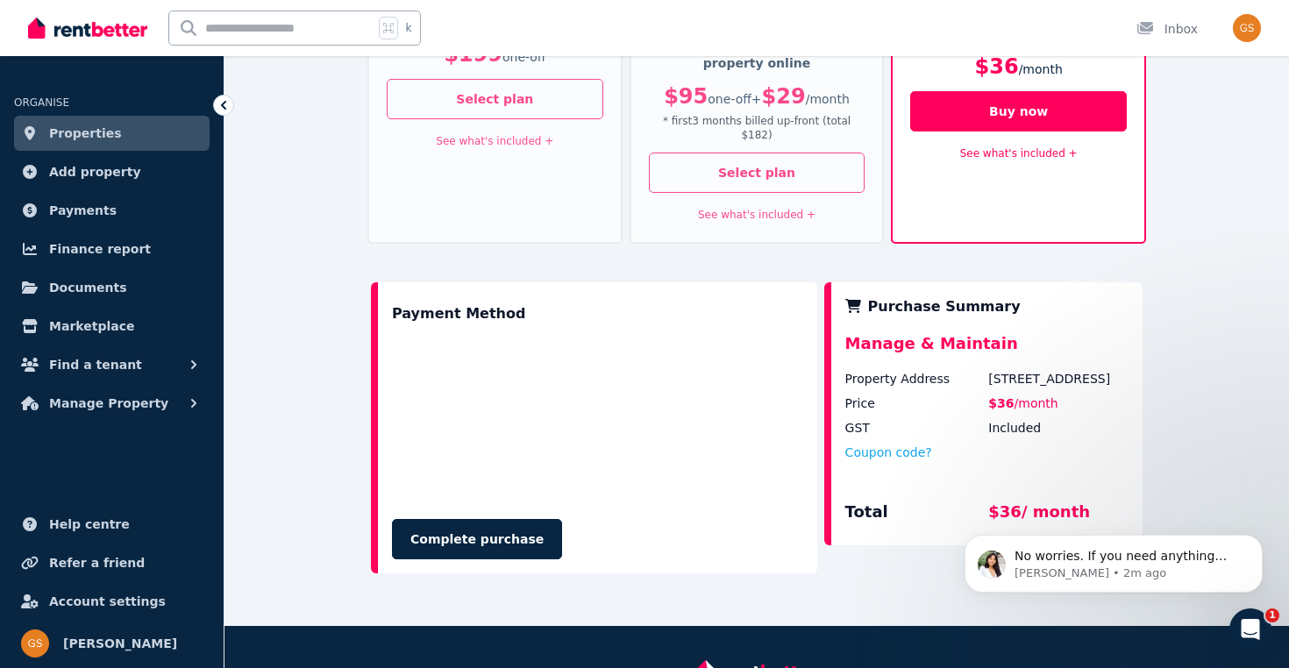
scroll to position [423, 0]
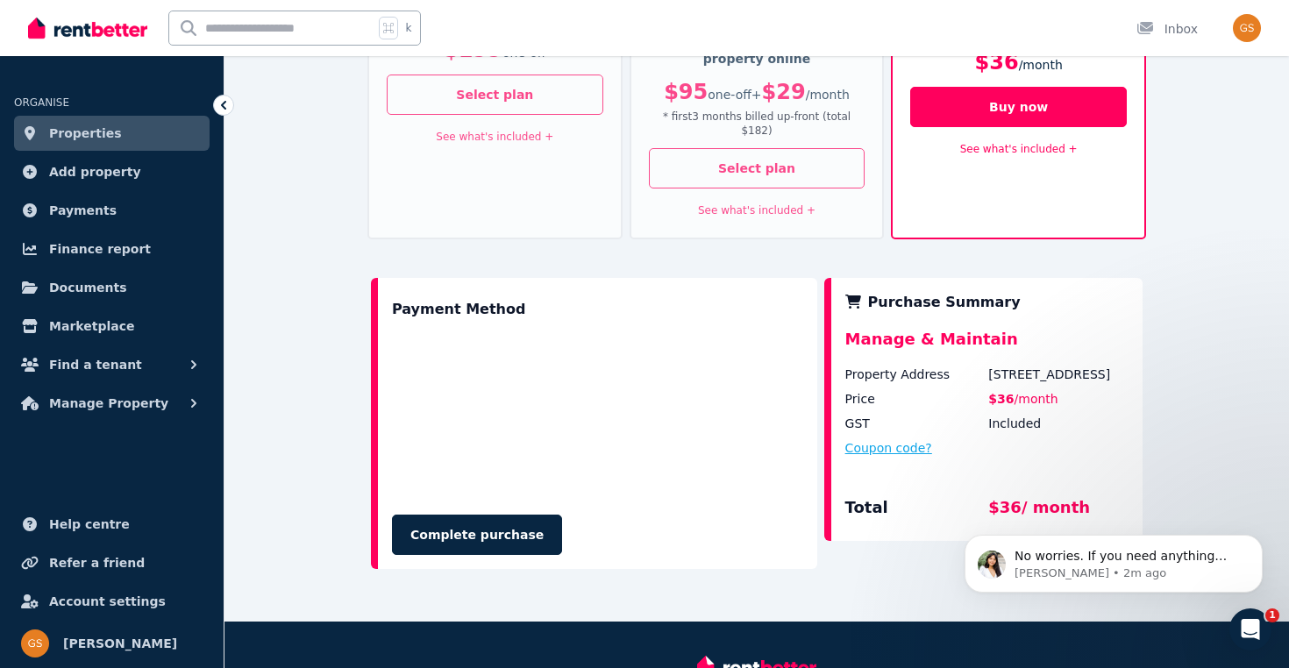
click at [868, 439] on button "Coupon code?" at bounding box center [888, 448] width 87 height 18
click at [903, 453] on input "text" at bounding box center [909, 464] width 128 height 23
type input "*******"
click at [1034, 445] on button "Apply" at bounding box center [1021, 460] width 70 height 30
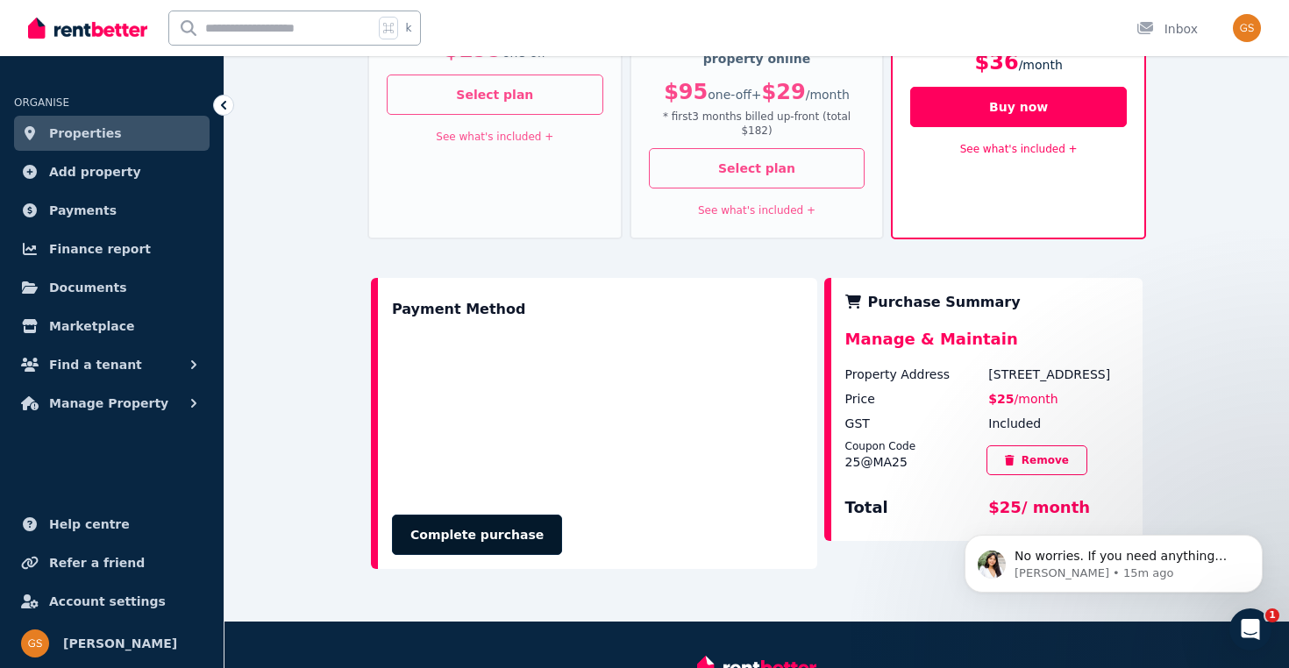
click at [472, 515] on button "Complete purchase" at bounding box center [477, 535] width 170 height 40
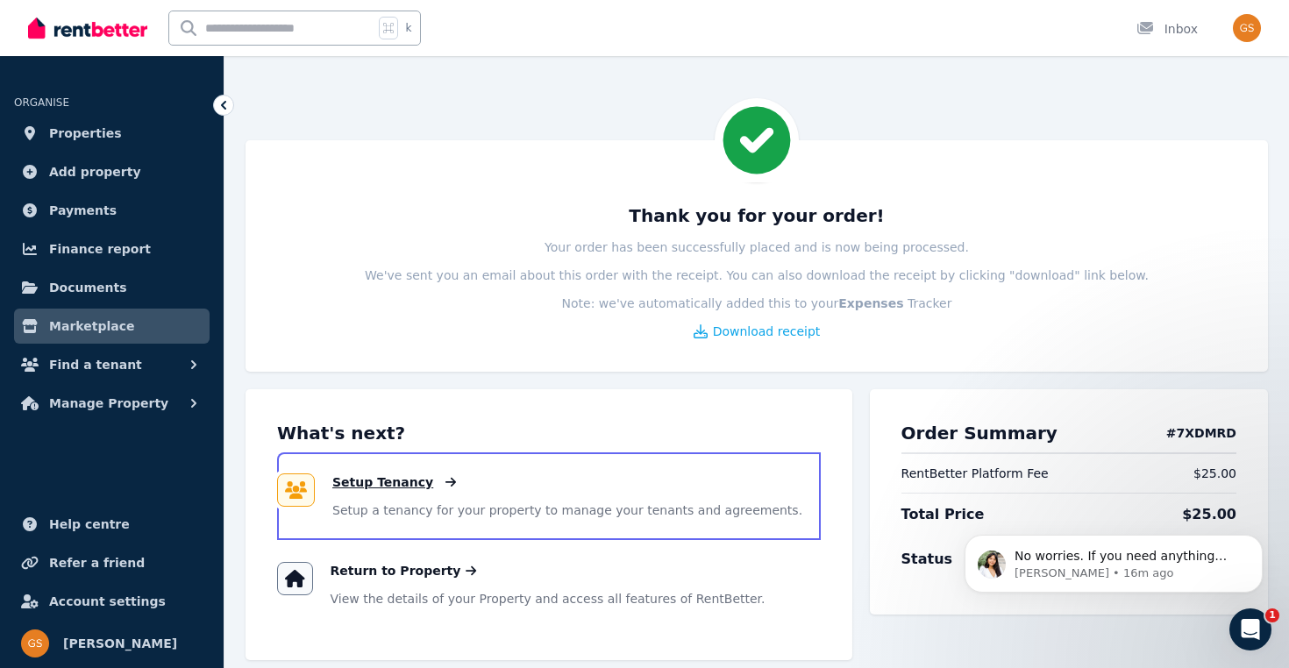
click at [408, 483] on span "Setup Tenancy" at bounding box center [382, 482] width 101 height 18
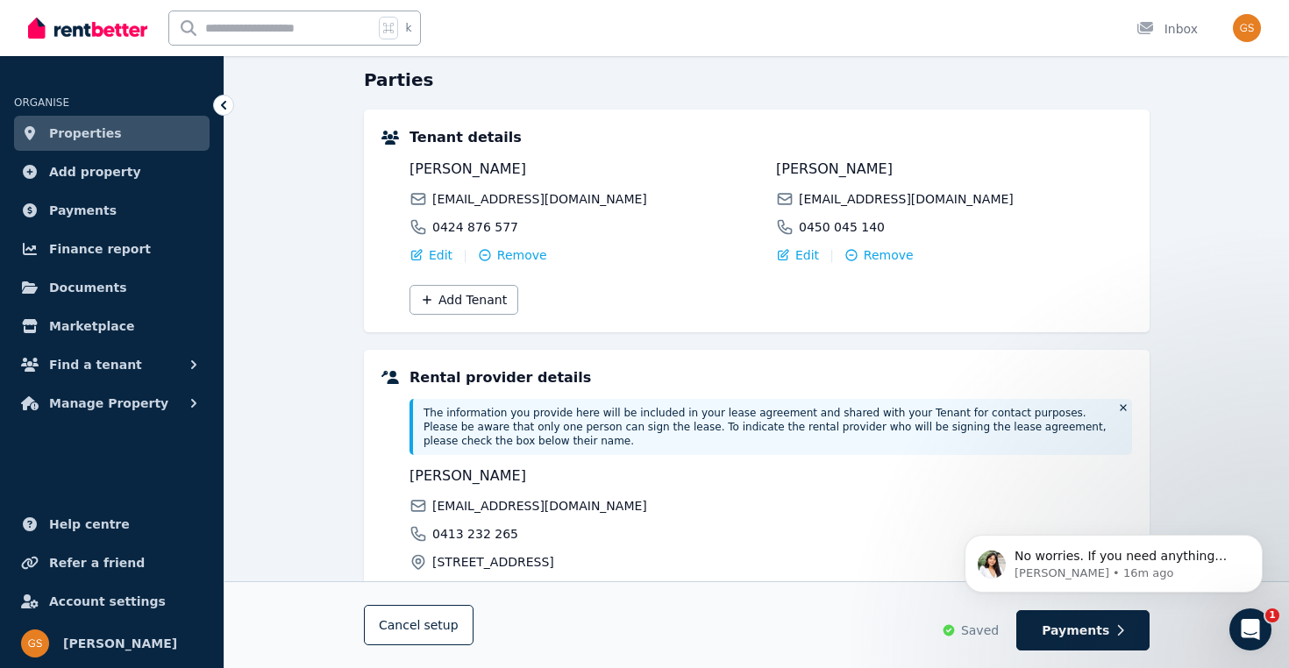
scroll to position [366, 0]
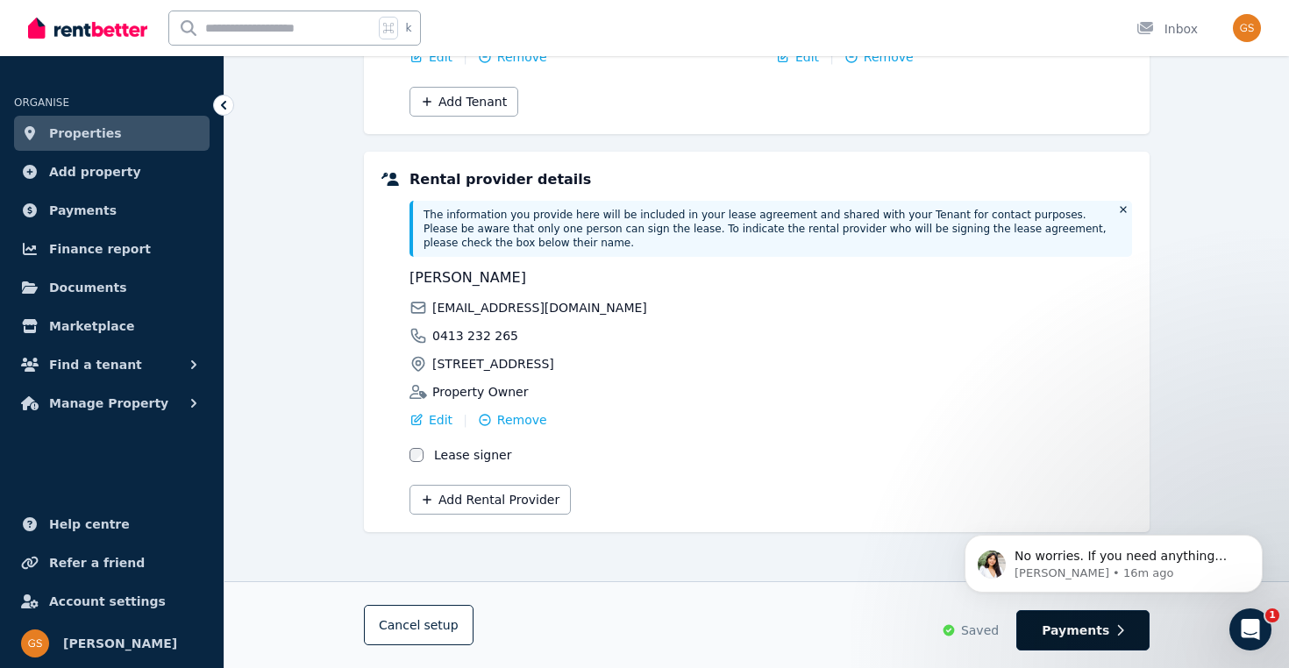
click at [1106, 639] on button "Payments" at bounding box center [1082, 630] width 133 height 40
select select "**********"
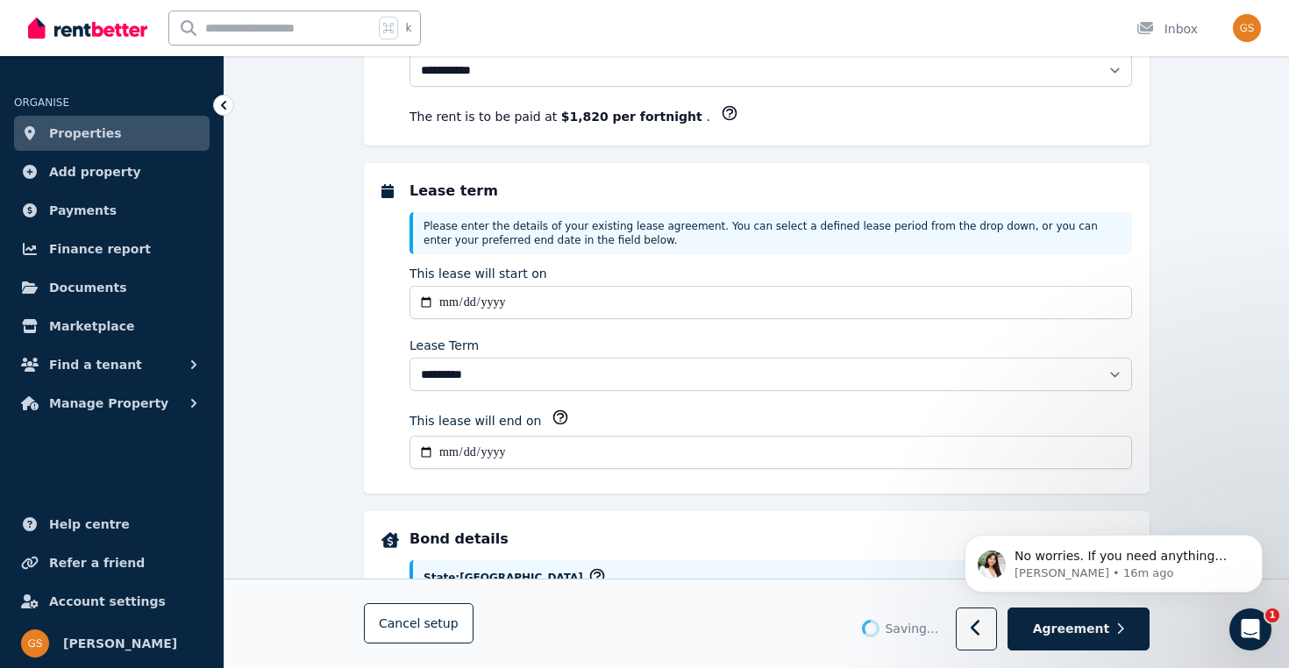
scroll to position [0, 0]
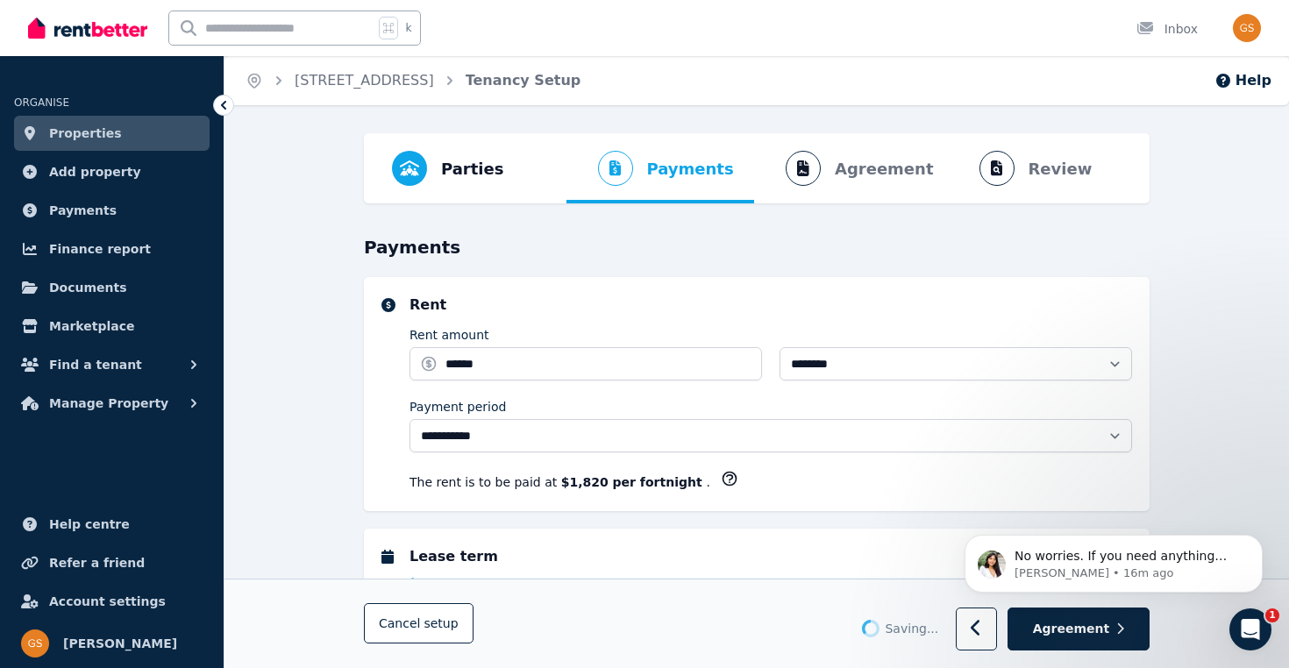
select select "**********"
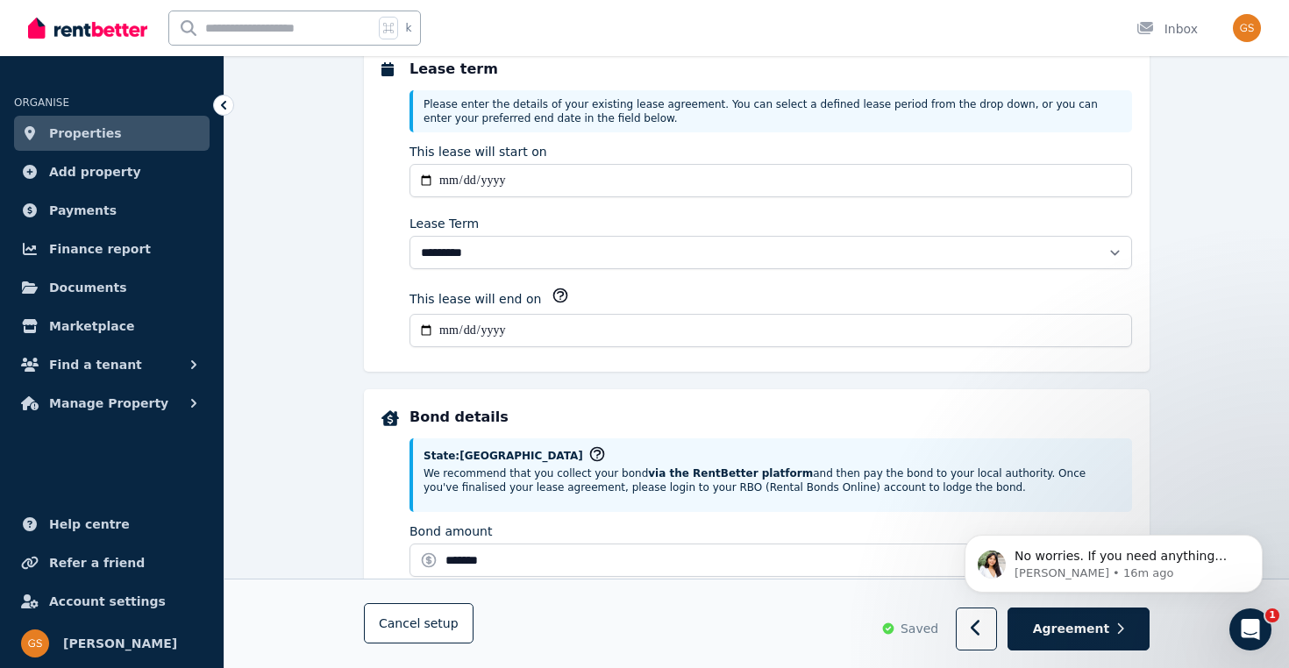
scroll to position [462, 0]
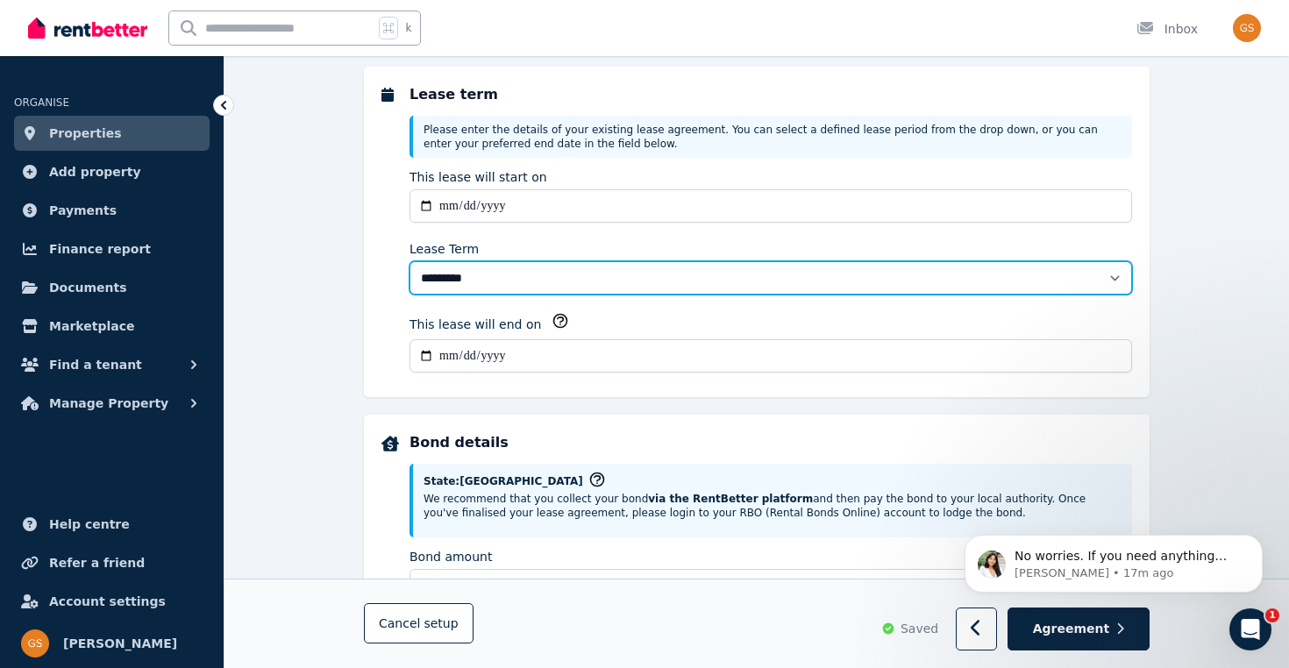
click at [782, 279] on select "******** ******** ********* ******* ******* ******* ******* ***** ********" at bounding box center [770, 277] width 722 height 33
select select "**********"
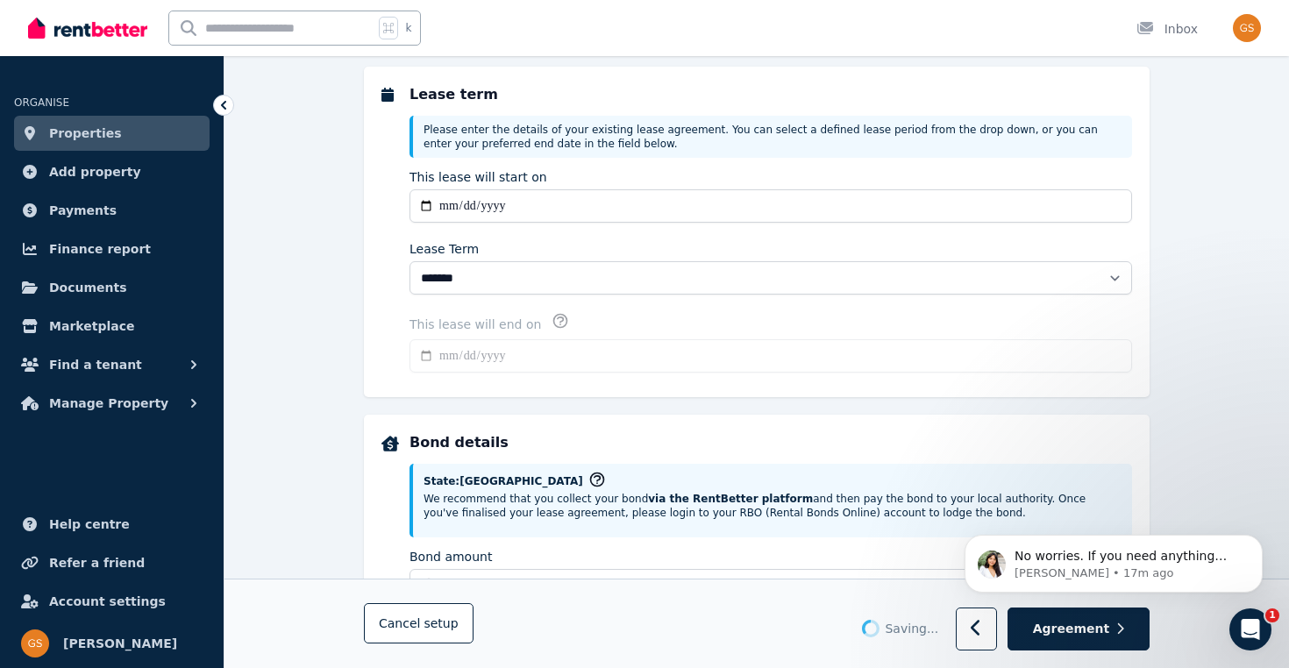
type input "**********"
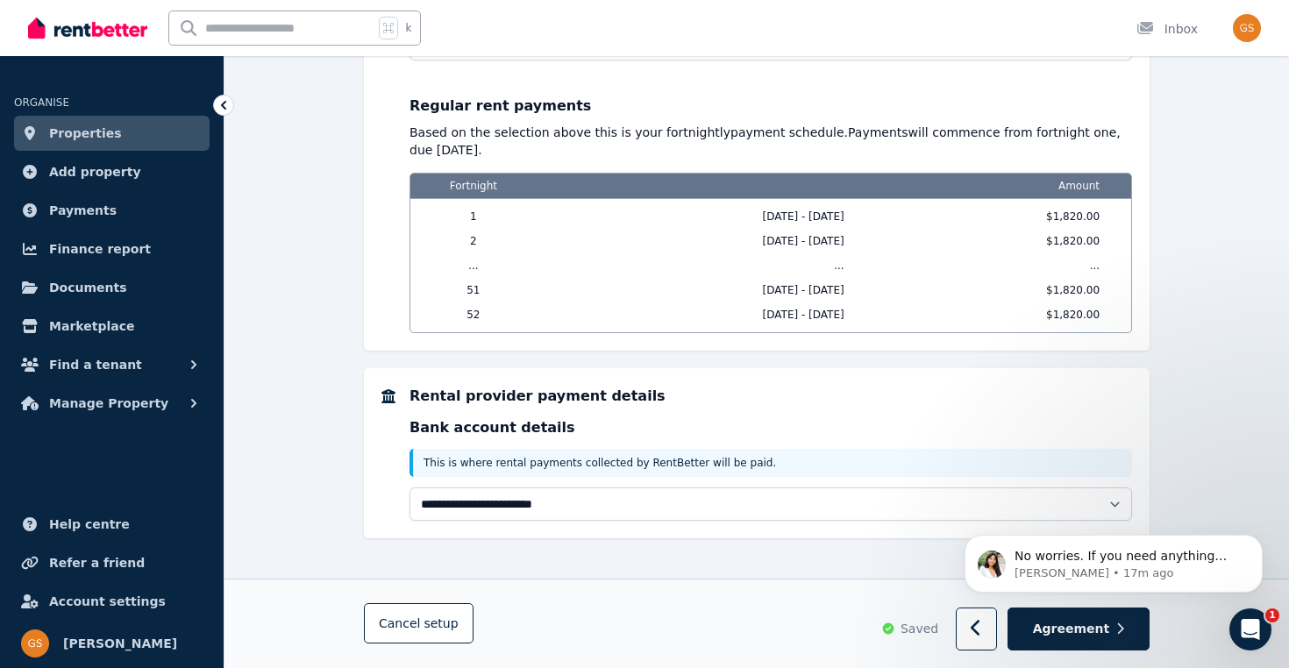
scroll to position [1561, 0]
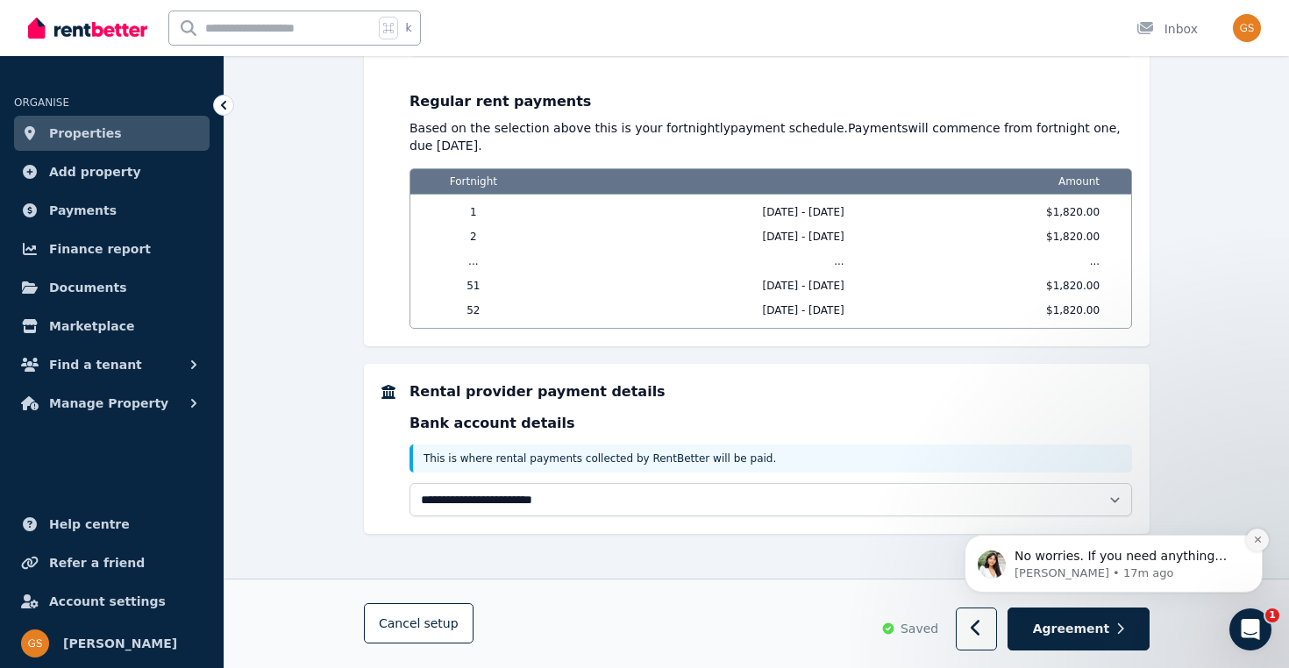
click at [1260, 546] on button "Dismiss notification" at bounding box center [1257, 540] width 23 height 23
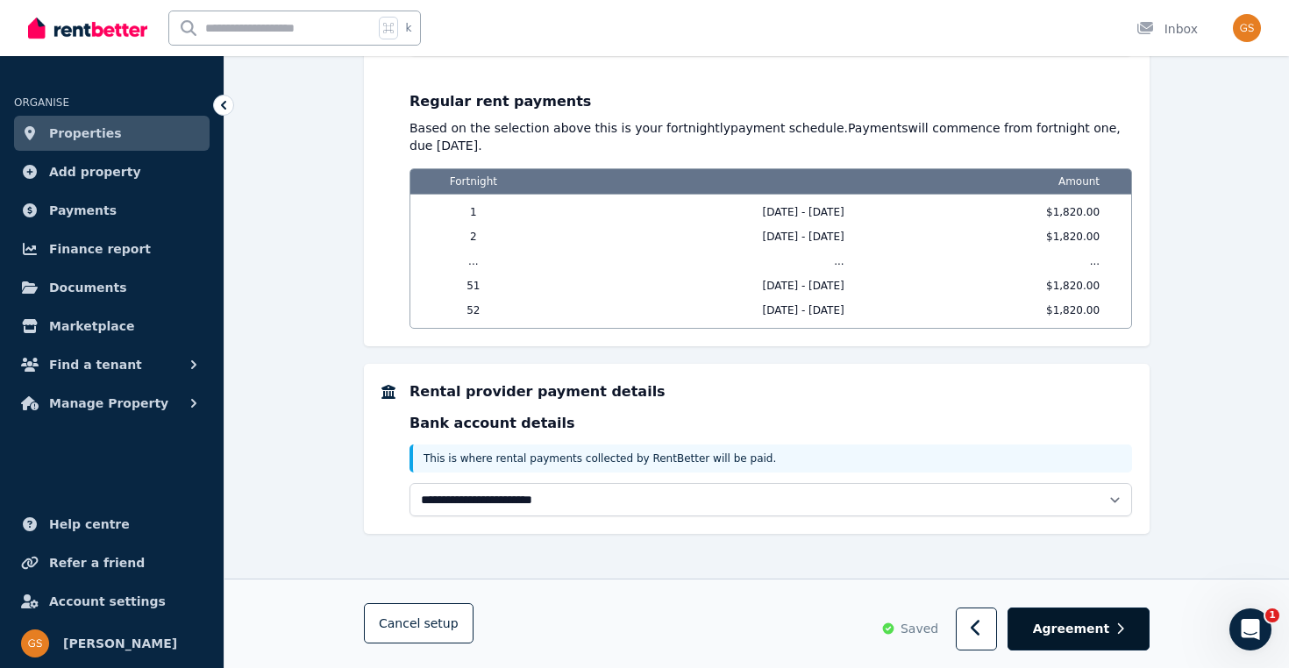
click at [1084, 622] on span "Agreement" at bounding box center [1071, 630] width 77 height 18
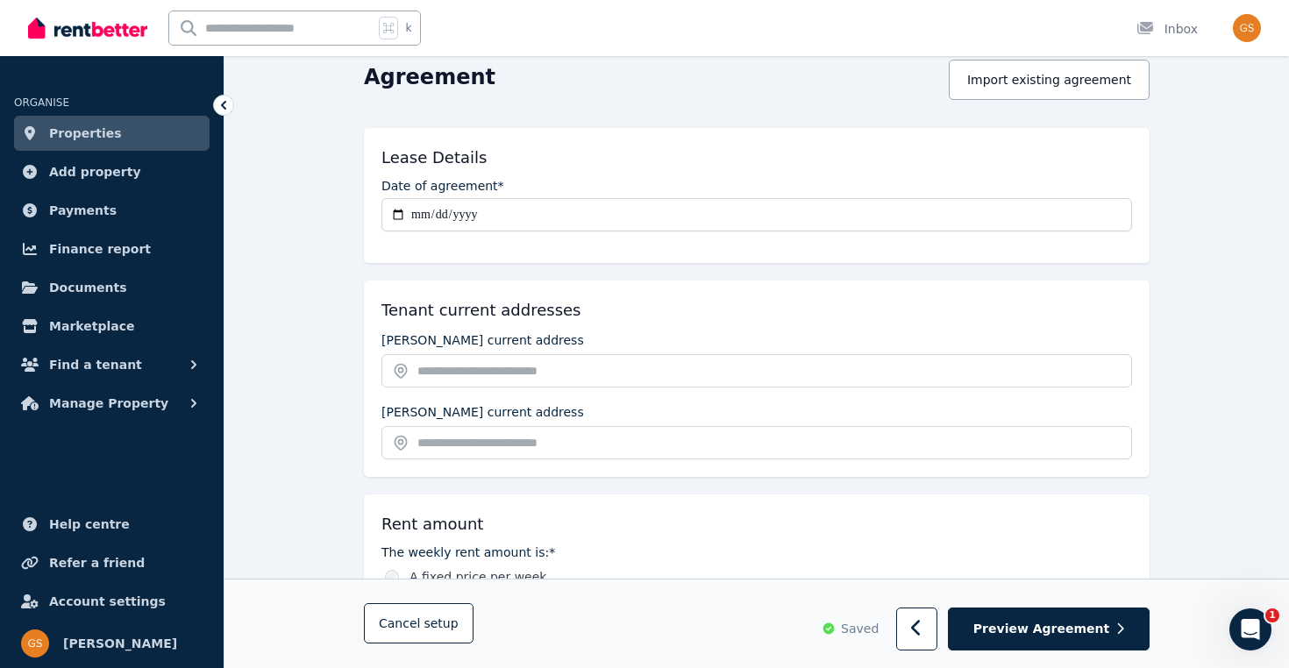
scroll to position [176, 0]
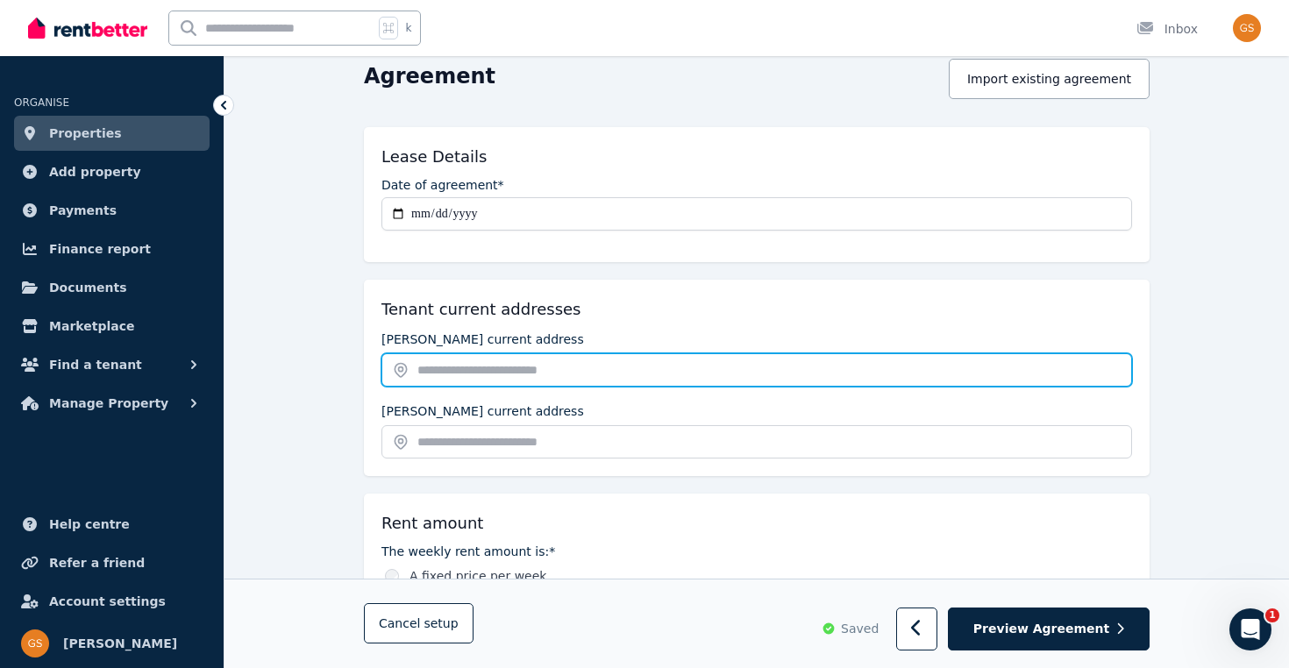
click at [980, 359] on input "text" at bounding box center [756, 369] width 750 height 33
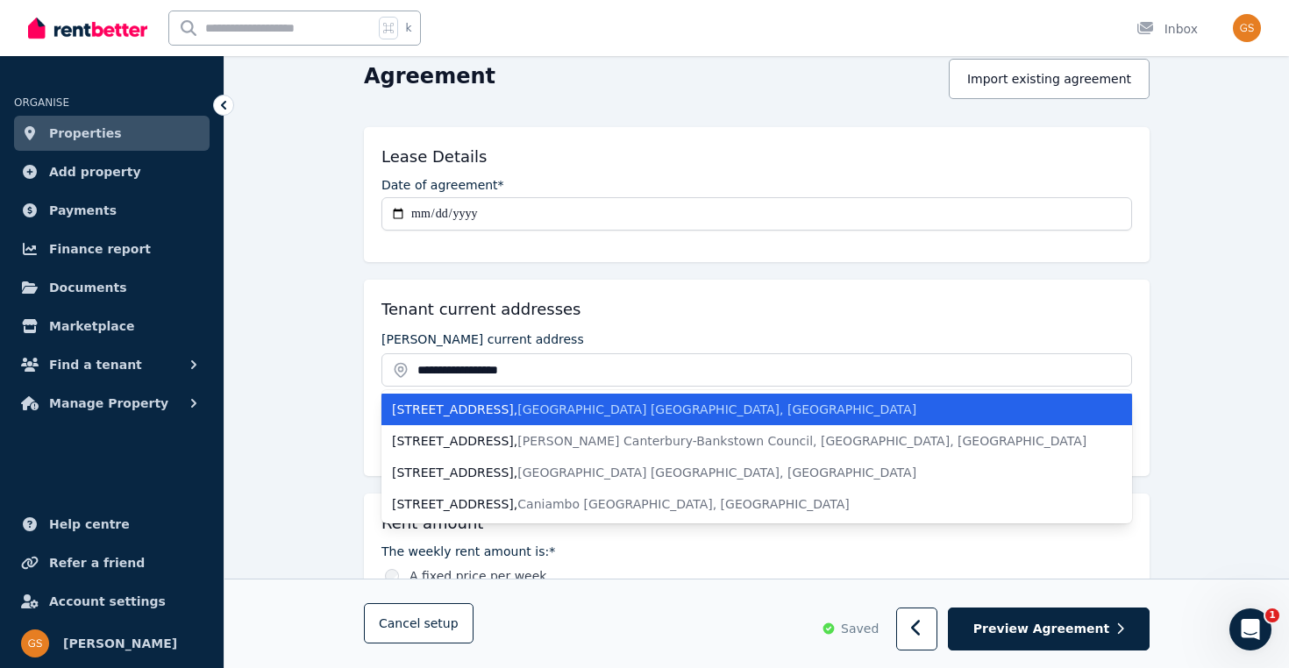
click at [758, 418] on li "[STREET_ADDRESS]" at bounding box center [756, 410] width 750 height 32
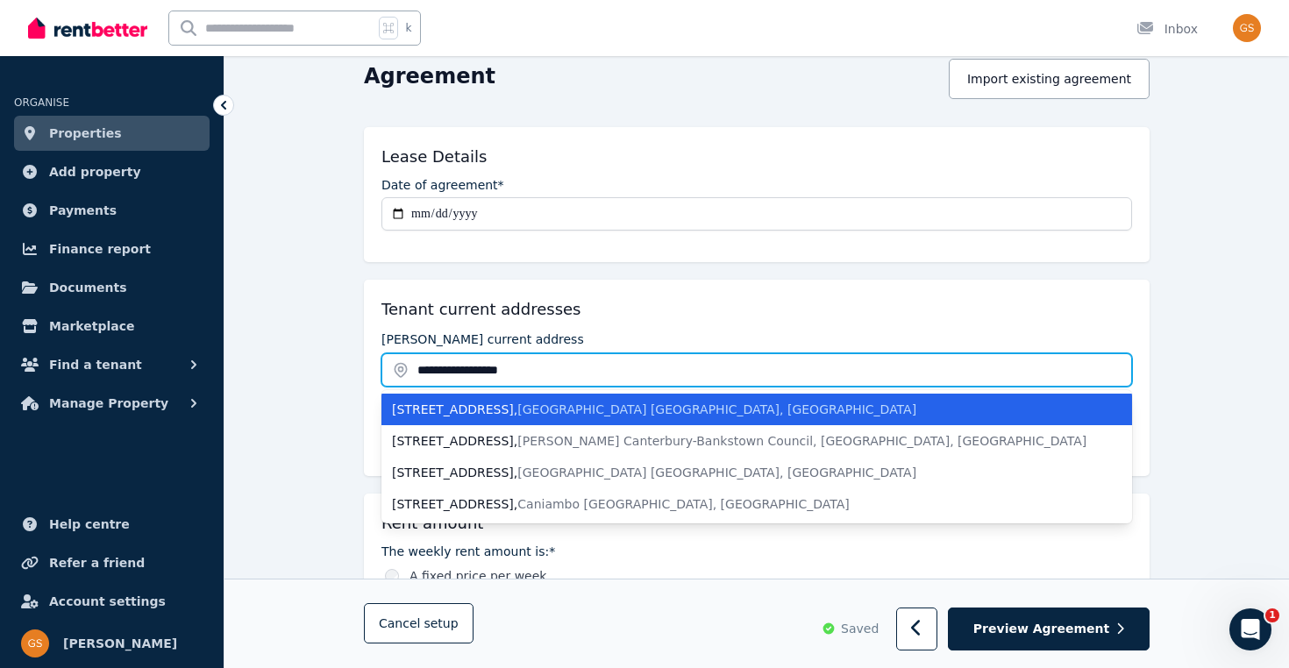
type input "**********"
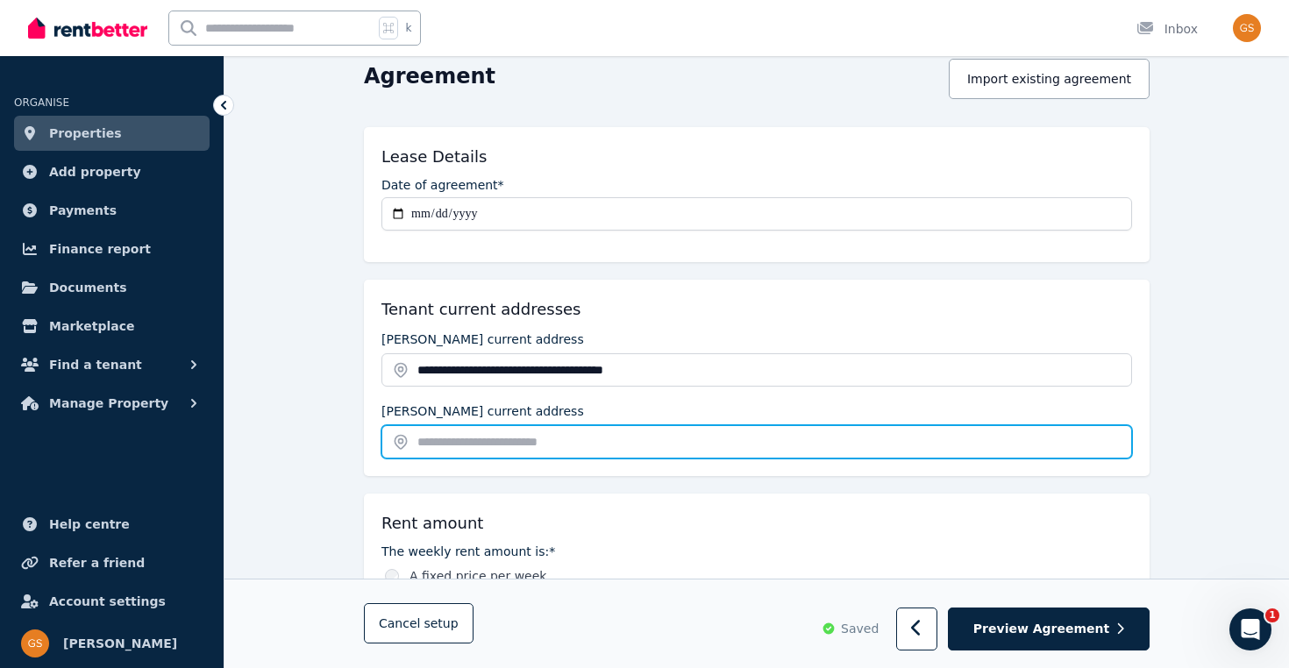
click at [676, 434] on input "text" at bounding box center [756, 441] width 750 height 33
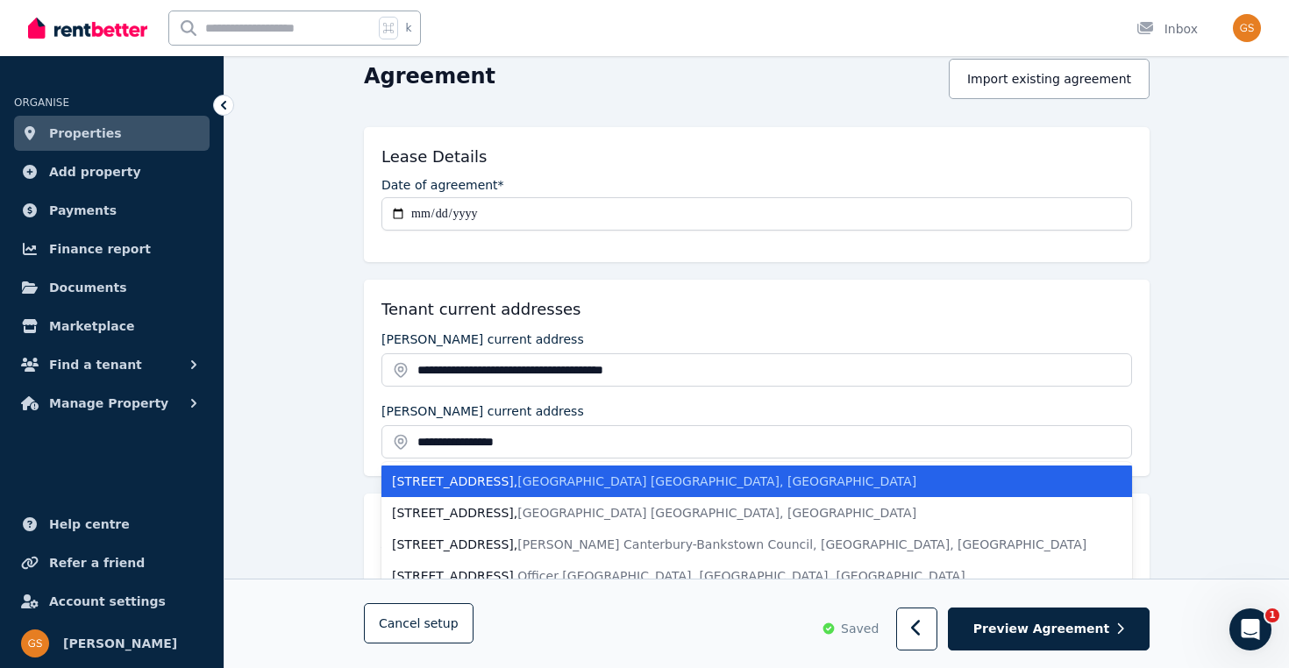
click at [651, 475] on div "[STREET_ADDRESS]" at bounding box center [746, 482] width 708 height 18
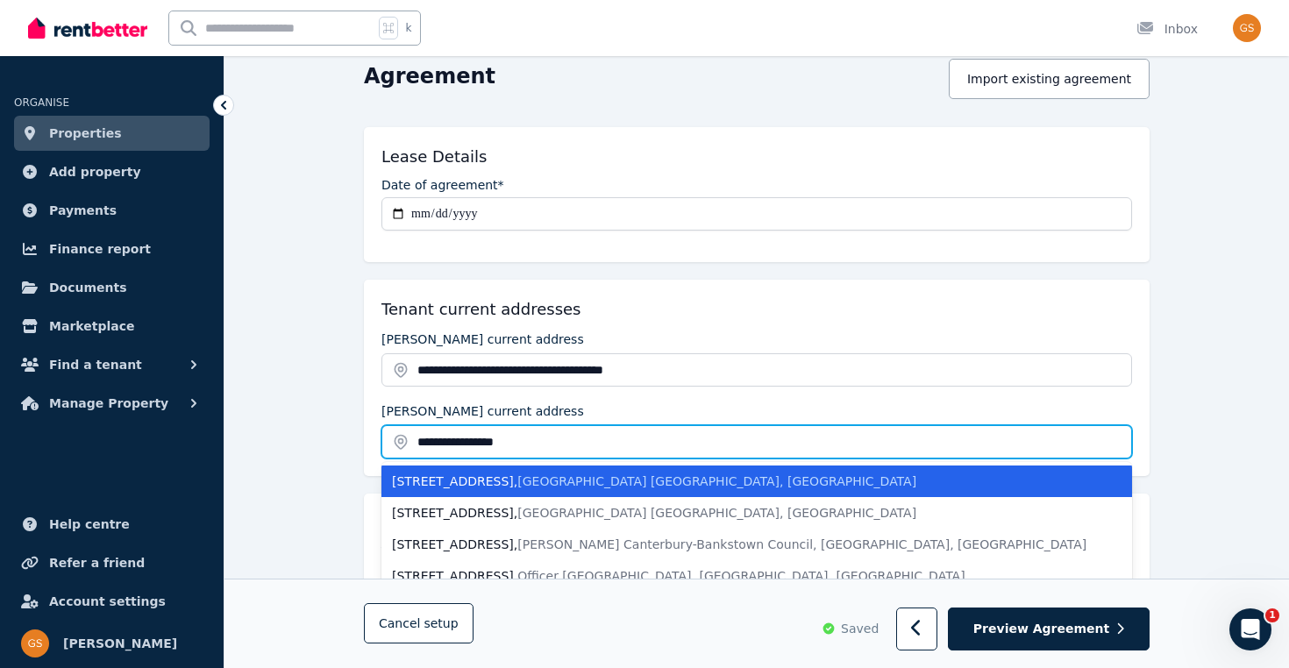
type input "**********"
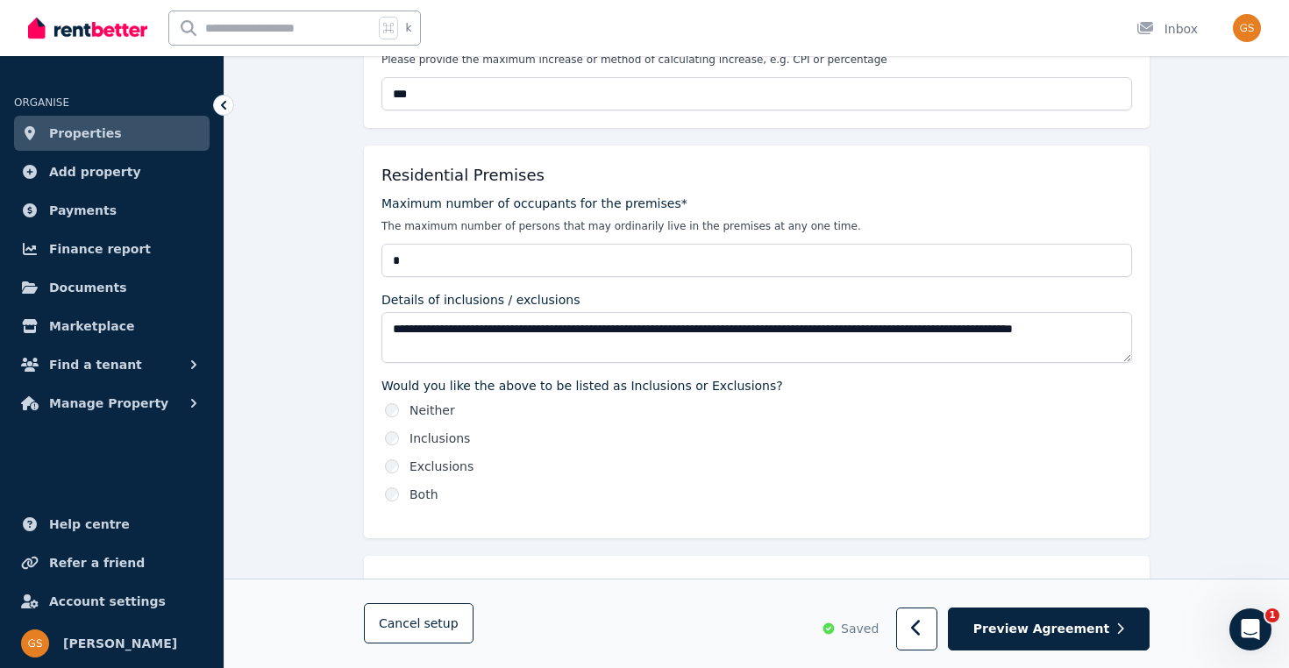
scroll to position [780, 0]
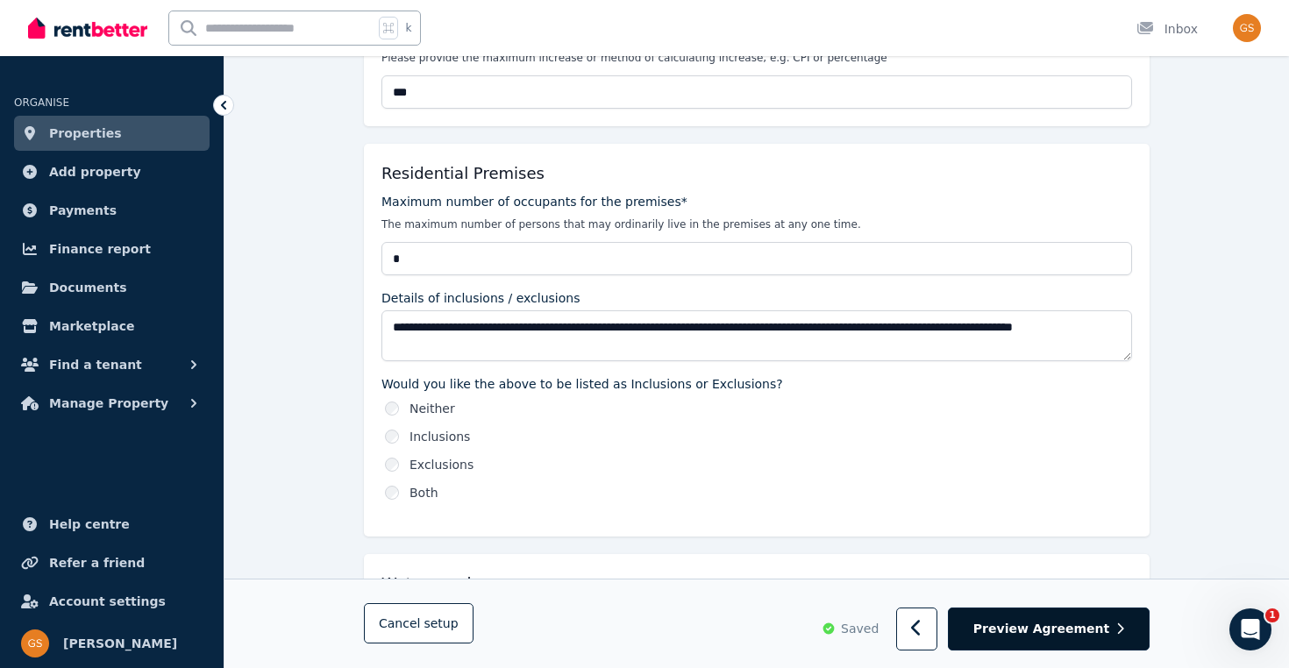
click at [1070, 634] on span "Preview Agreement" at bounding box center [1041, 630] width 136 height 18
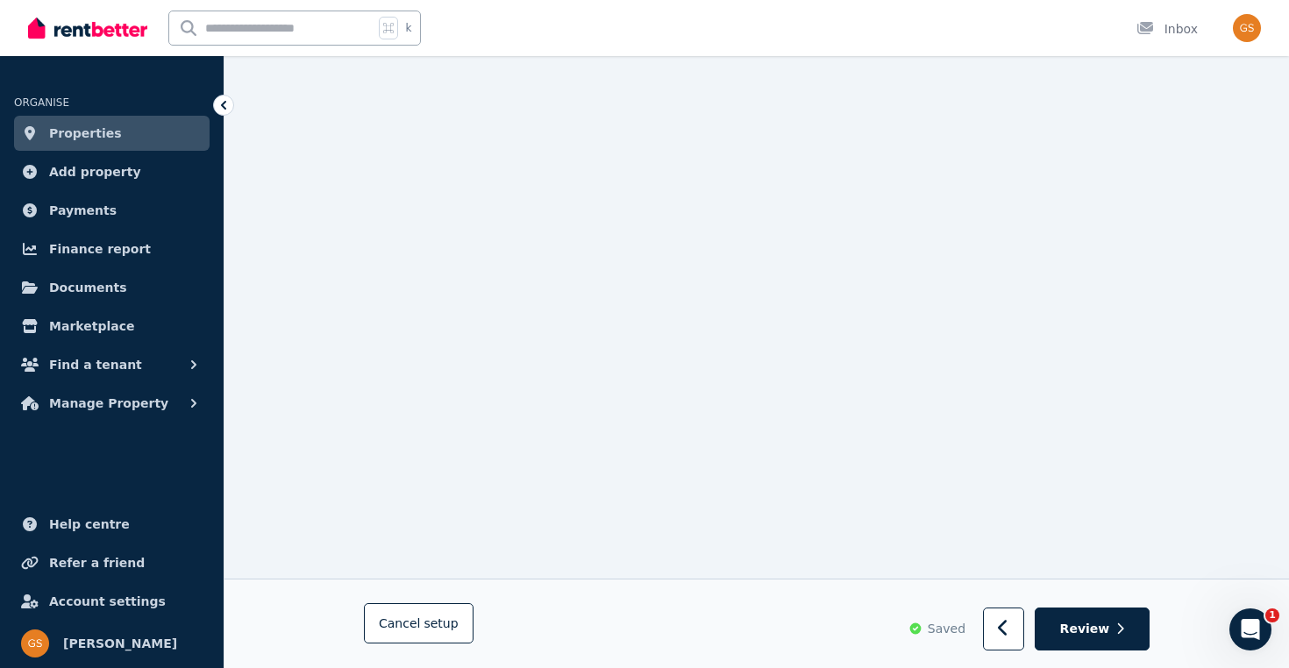
scroll to position [13230, 0]
click at [1103, 629] on span "Review" at bounding box center [1085, 630] width 50 height 18
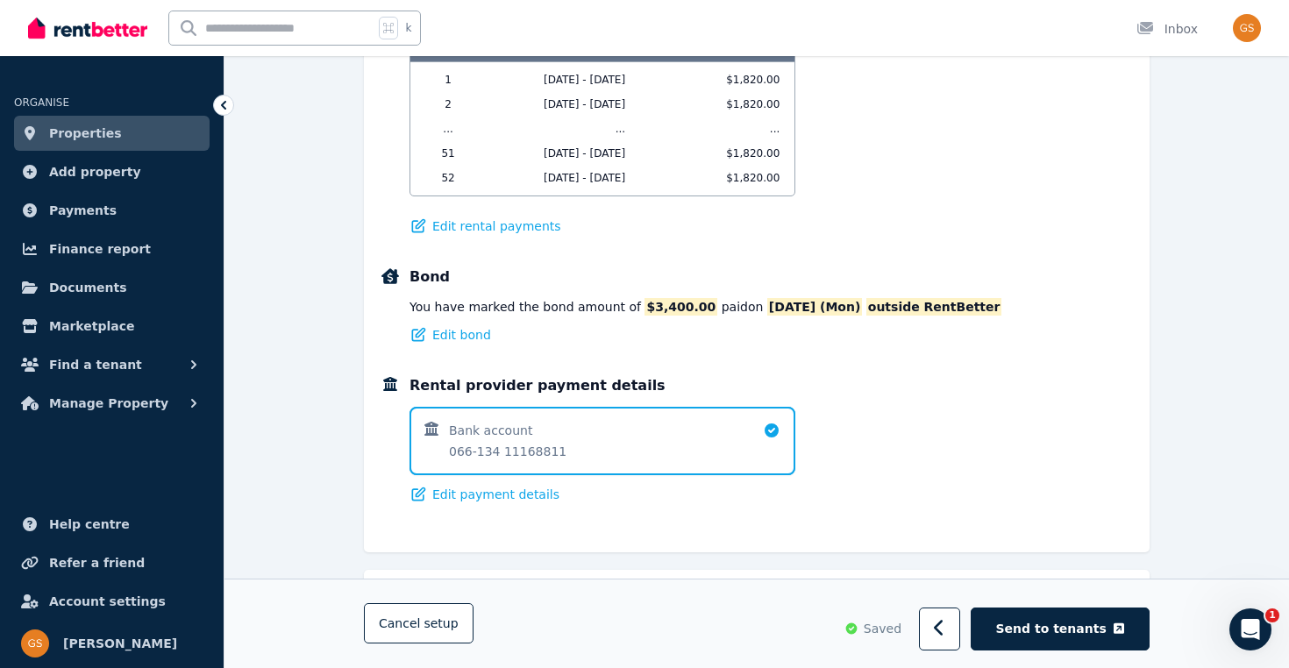
scroll to position [1027, 0]
click at [1077, 622] on span "Send to tenants" at bounding box center [1051, 630] width 110 height 18
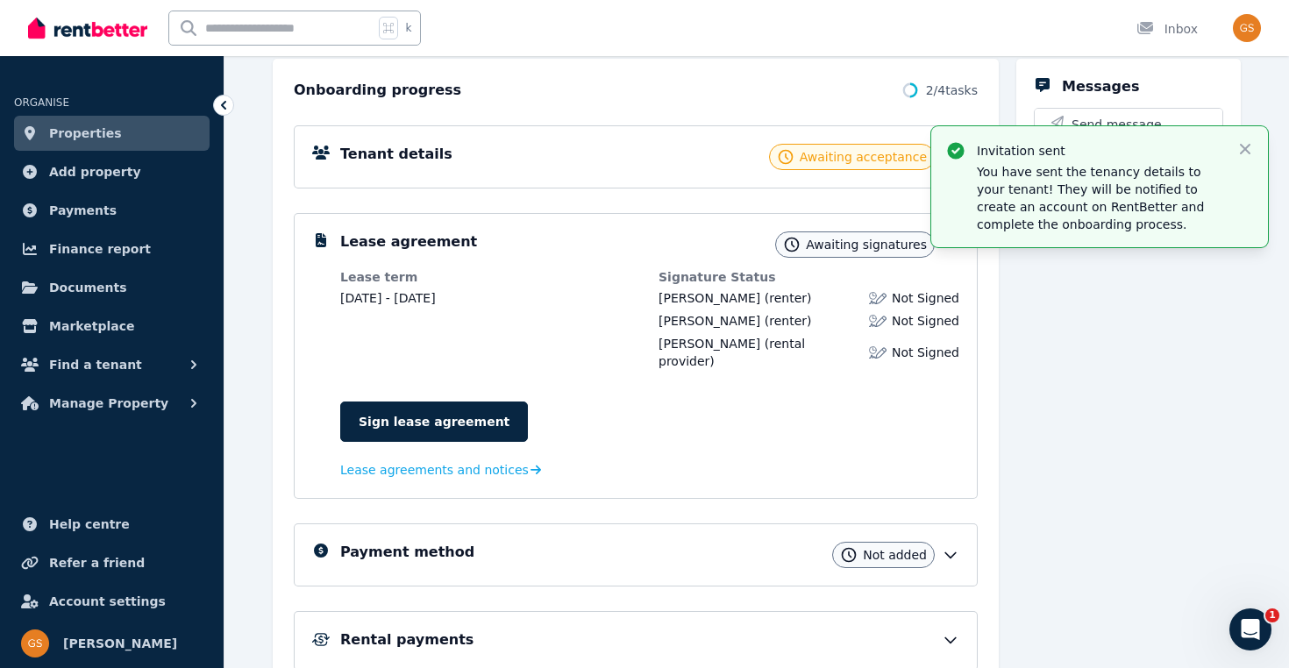
scroll to position [200, 0]
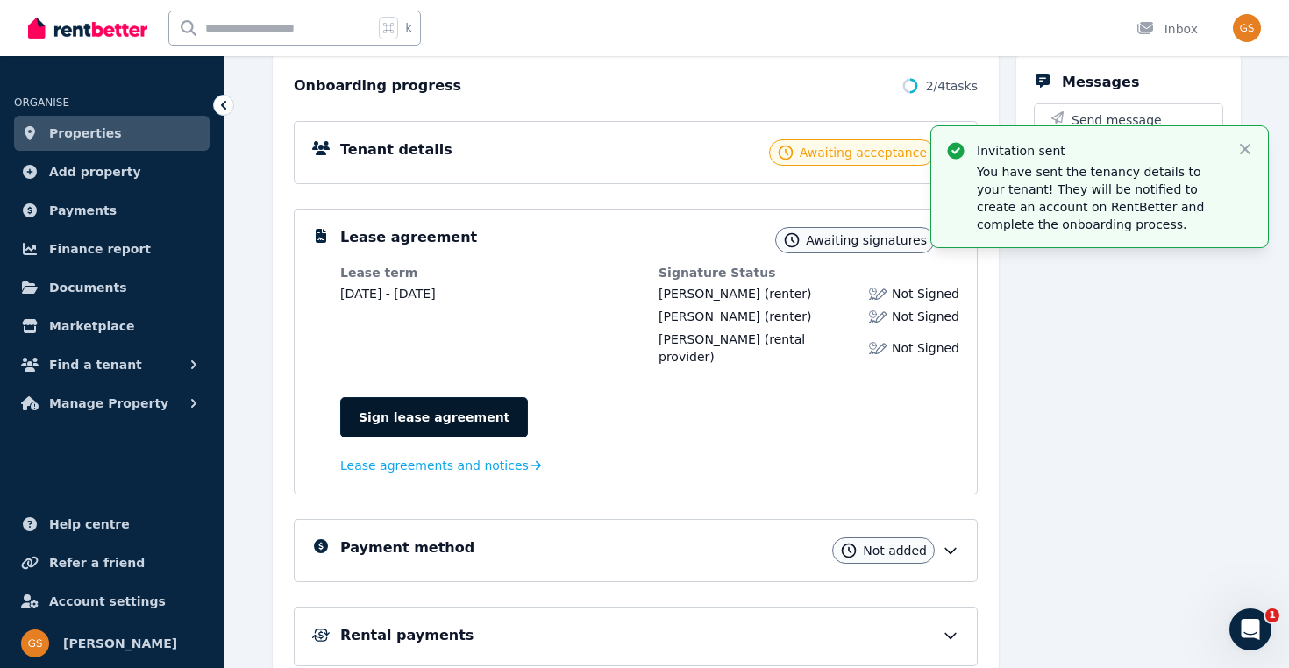
click at [460, 402] on link "Sign lease agreement" at bounding box center [434, 417] width 188 height 40
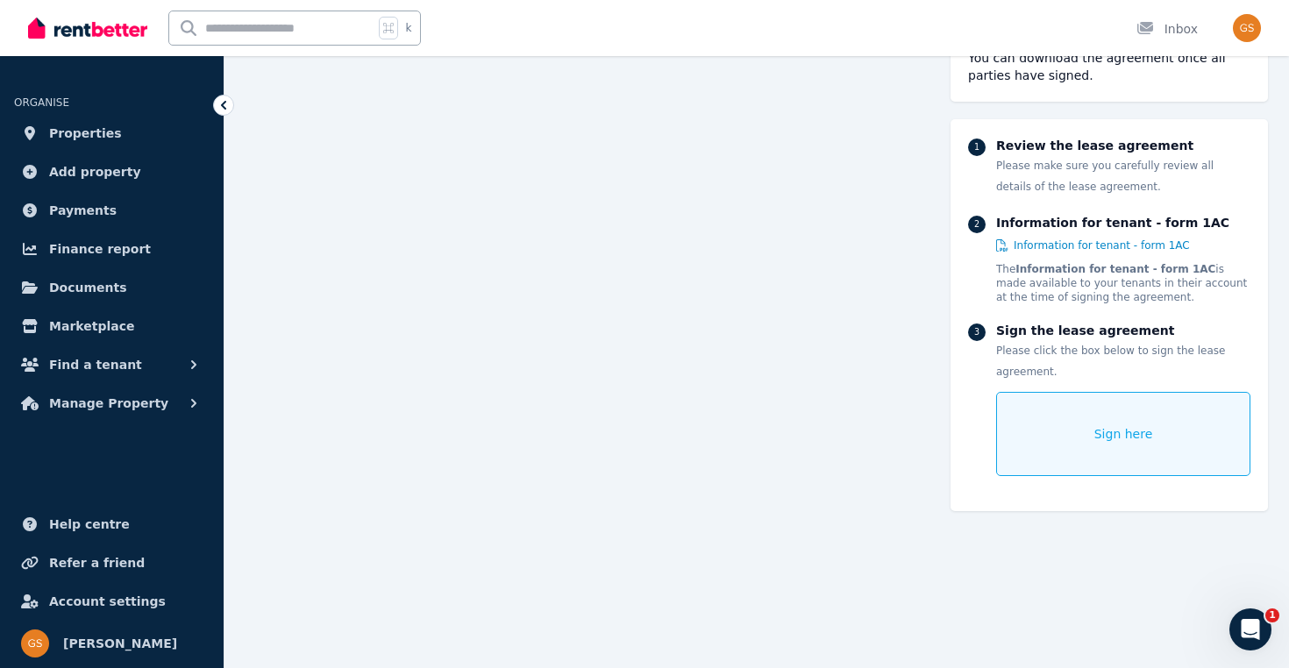
scroll to position [214, 0]
click at [1092, 460] on div "Sign here" at bounding box center [1123, 434] width 254 height 84
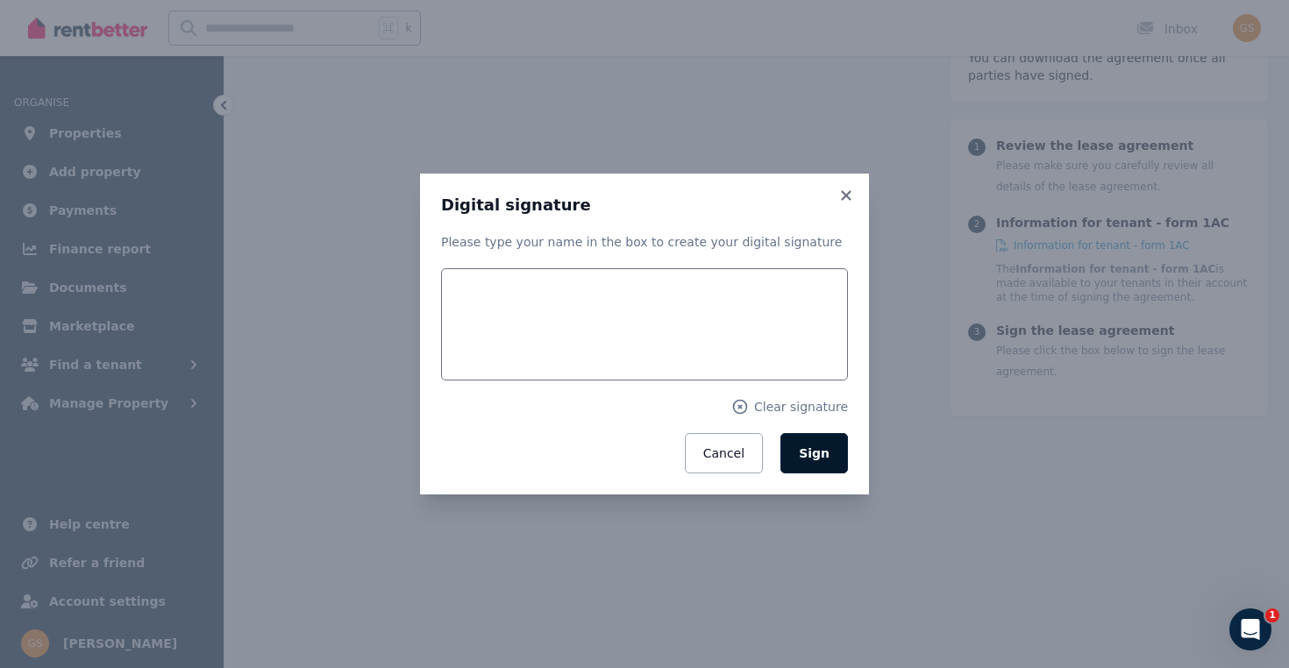
click at [810, 454] on span "Sign" at bounding box center [814, 453] width 31 height 14
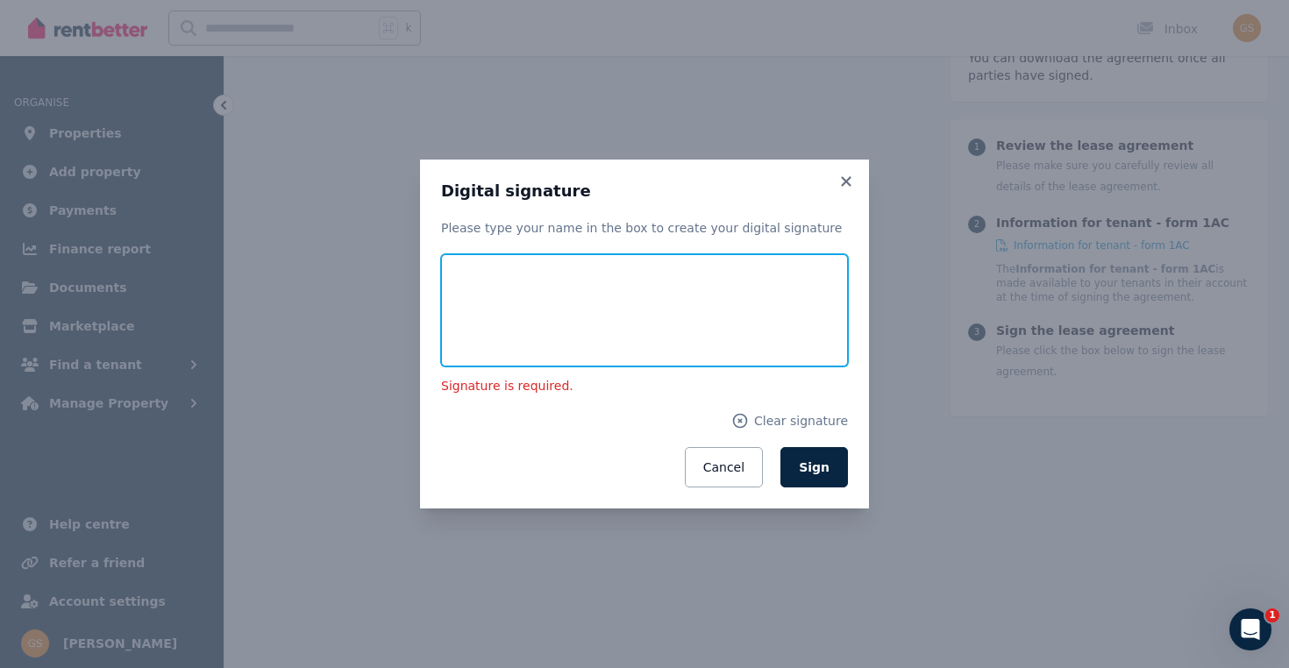
click at [510, 304] on input "text" at bounding box center [644, 310] width 407 height 112
type input "**********"
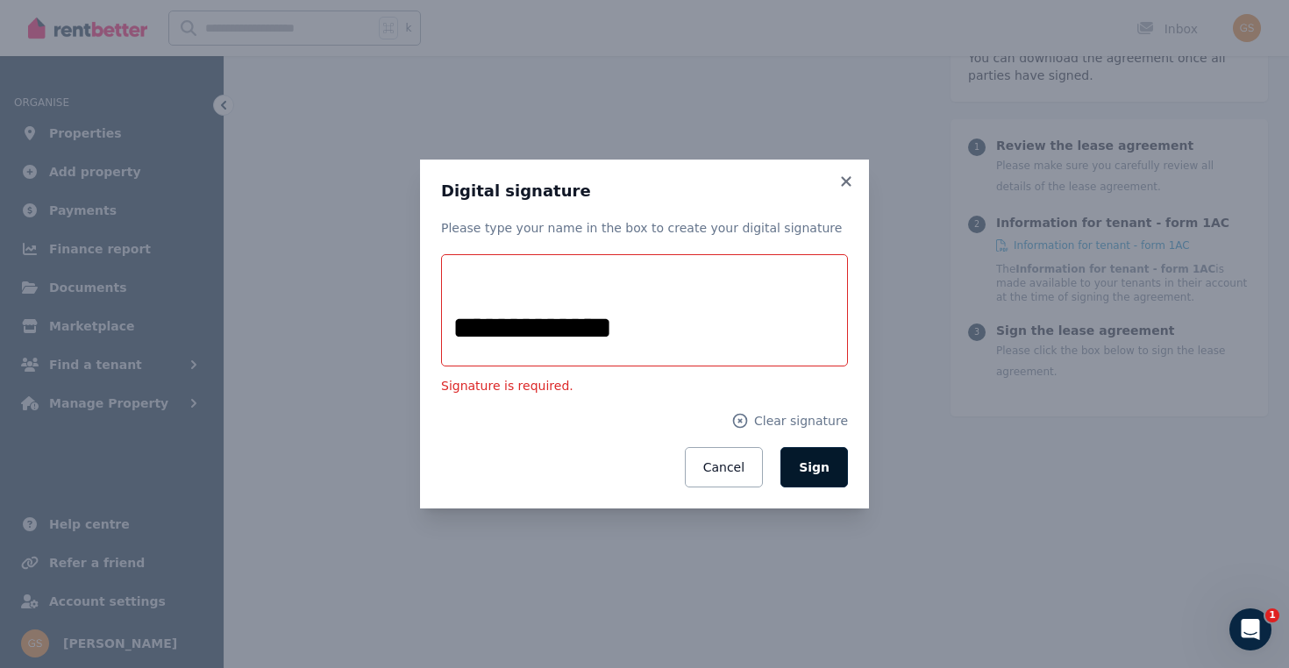
click at [821, 469] on span "Sign" at bounding box center [814, 467] width 31 height 14
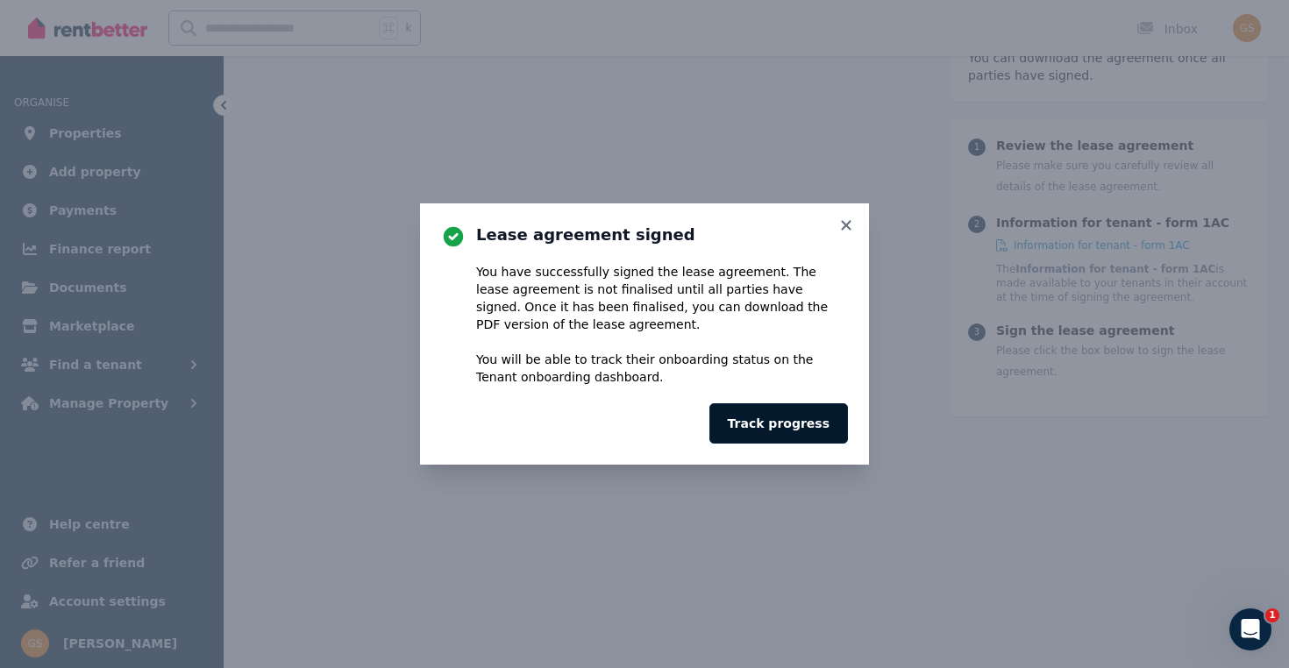
click at [814, 416] on button "Track progress" at bounding box center [778, 423] width 139 height 40
